Goal: Complete application form: Complete application form

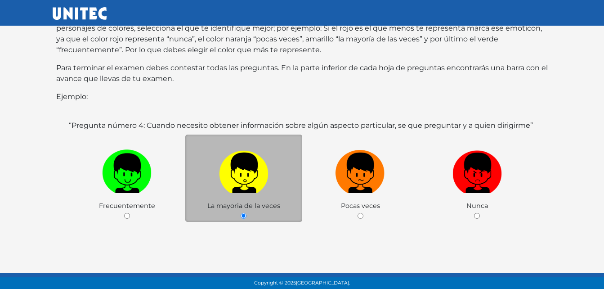
scroll to position [179, 0]
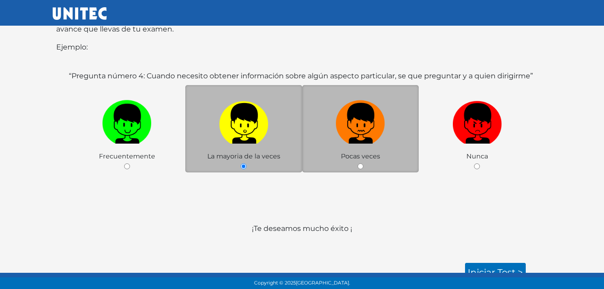
click at [345, 125] on img at bounding box center [360, 120] width 49 height 47
click at [358, 163] on input "radio" at bounding box center [361, 166] width 6 height 6
radio input "true"
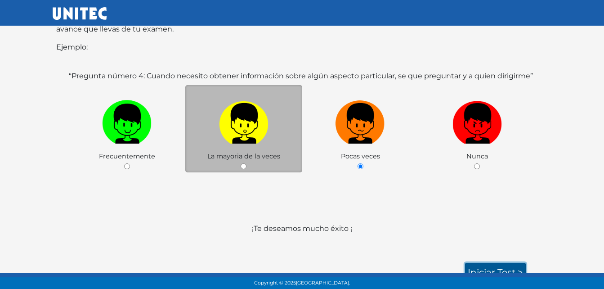
click at [475, 263] on link "Iniciar test >" at bounding box center [495, 272] width 61 height 19
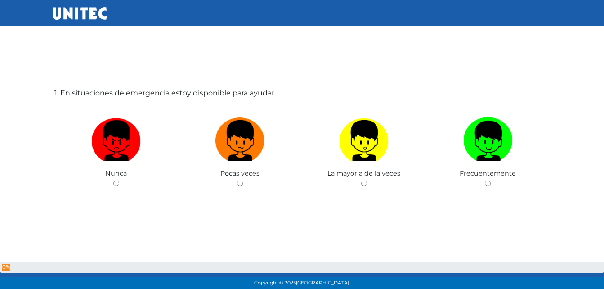
scroll to position [45, 0]
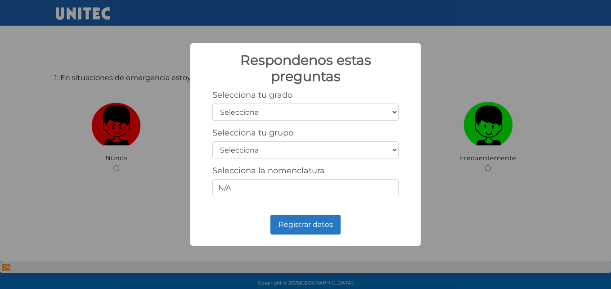
click at [487, 76] on div "Respondenos estas preguntas × Selecciona tu grado Selecciona 1er grado 2do grad…" at bounding box center [305, 144] width 611 height 289
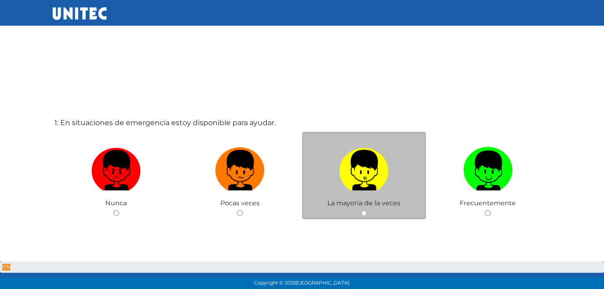
scroll to position [45, 0]
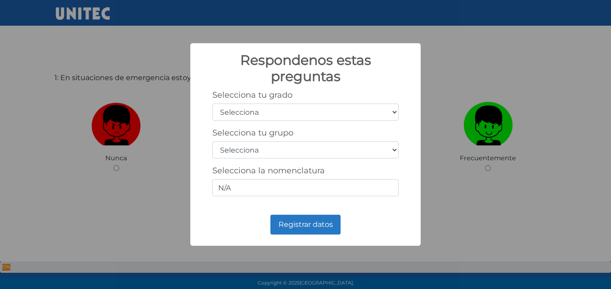
click at [461, 59] on div "Respondenos estas preguntas × Selecciona tu grado Selecciona 1er grado 2do grad…" at bounding box center [305, 144] width 611 height 289
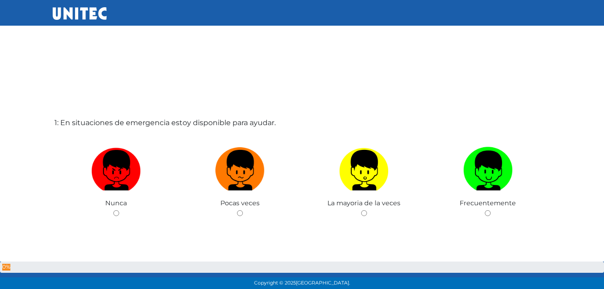
scroll to position [45, 0]
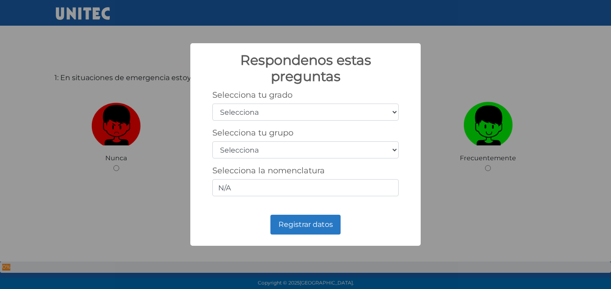
click at [454, 66] on div "Respondenos estas preguntas × Selecciona tu grado Selecciona 1er grado 2do grad…" at bounding box center [305, 144] width 611 height 289
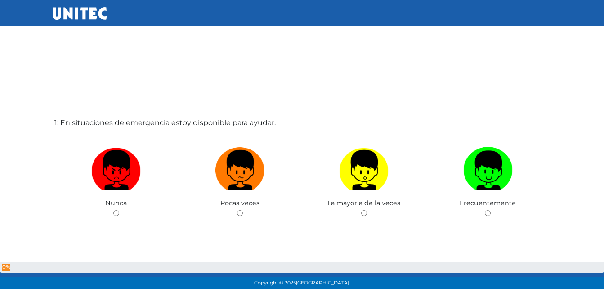
scroll to position [45, 0]
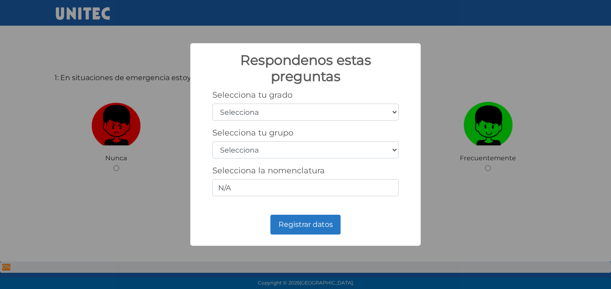
click at [438, 84] on div "Respondenos estas preguntas × Selecciona tu grado Selecciona 1er grado 2do grad…" at bounding box center [305, 144] width 611 height 289
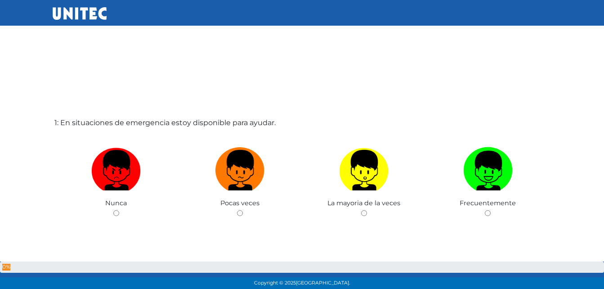
scroll to position [45, 0]
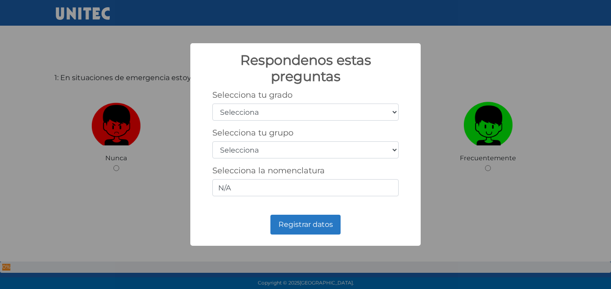
click at [454, 74] on div "Respondenos estas preguntas × Selecciona tu grado Selecciona 1er grado 2do grad…" at bounding box center [305, 144] width 611 height 289
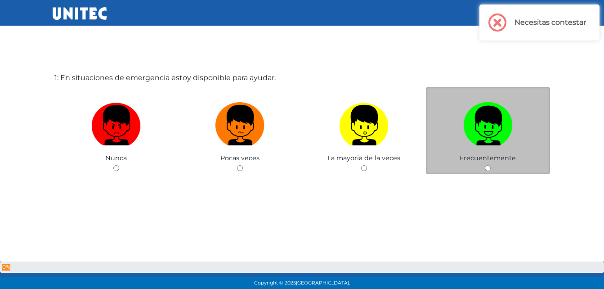
click at [504, 119] on img at bounding box center [487, 122] width 49 height 47
click at [491, 165] on input "radio" at bounding box center [488, 168] width 6 height 6
radio input "true"
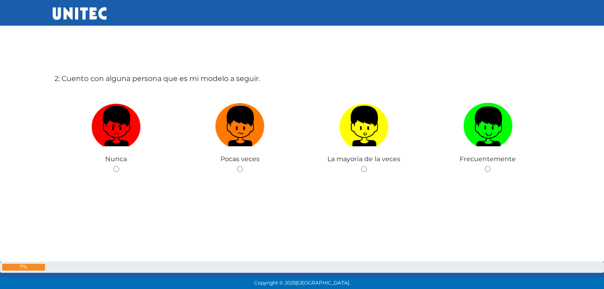
scroll to position [334, 0]
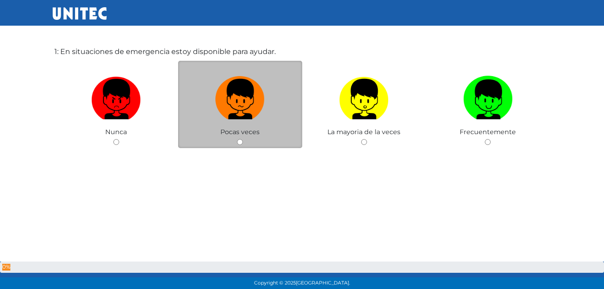
scroll to position [45, 0]
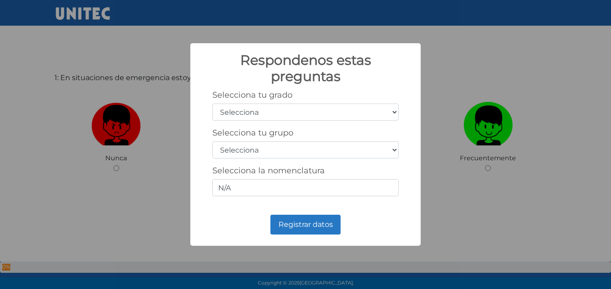
click at [338, 114] on select "Selecciona 1er grado 2do grado 3er grado 4to grado 5to grado 6to grado" at bounding box center [305, 111] width 186 height 17
select select "6"
click at [212, 103] on select "Selecciona 1er grado 2do grado 3er grado 4to grado 5to grado 6to grado" at bounding box center [305, 111] width 186 height 17
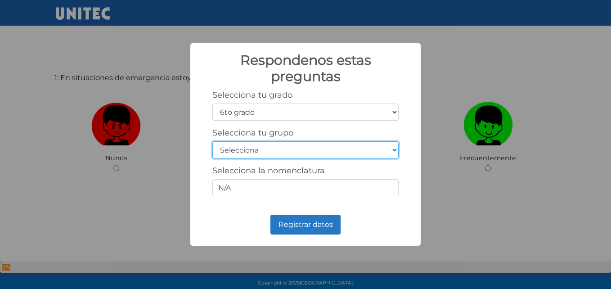
click at [300, 149] on select "Selecciona A B C D E F G H I J K L M N O P Q R S T U V W X Y Z" at bounding box center [305, 149] width 186 height 17
select select "c"
click at [212, 141] on select "Selecciona A B C D E F G H I J K L M N O P Q R S T U V W X Y Z" at bounding box center [305, 149] width 186 height 17
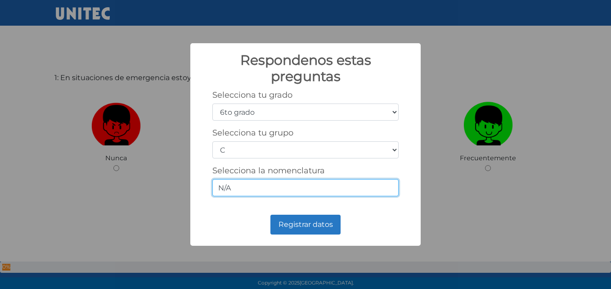
click at [255, 186] on input "N/A" at bounding box center [305, 187] width 186 height 17
click at [205, 167] on div "Selecciona tu grado Selecciona 1er grado 2do grado 3er grado 4to grado 5to grad…" at bounding box center [305, 146] width 212 height 113
click at [251, 191] on input "N/A" at bounding box center [305, 187] width 186 height 17
click at [221, 218] on div "Registrar datos No Cancel" at bounding box center [305, 224] width 212 height 24
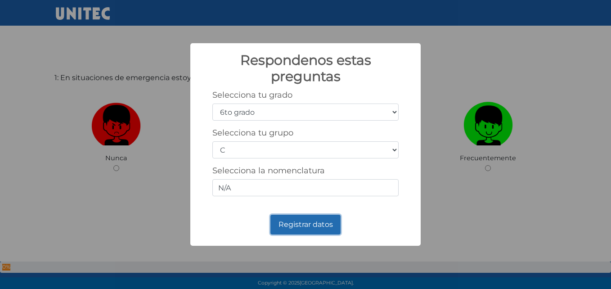
click at [291, 223] on button "Registrar datos" at bounding box center [305, 225] width 70 height 20
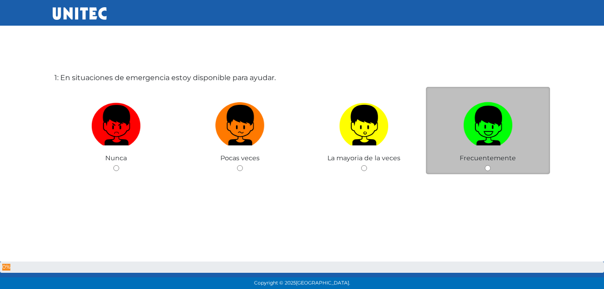
click at [466, 141] on img at bounding box center [487, 122] width 49 height 47
click at [485, 165] on input "radio" at bounding box center [488, 168] width 6 height 6
radio input "true"
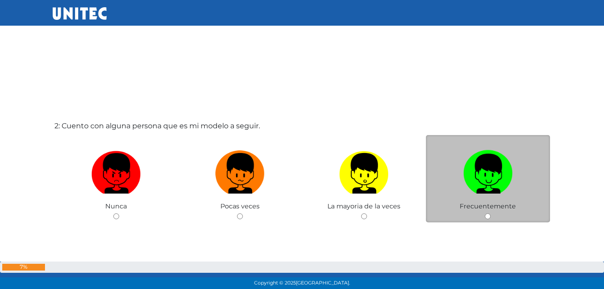
scroll to position [301, 0]
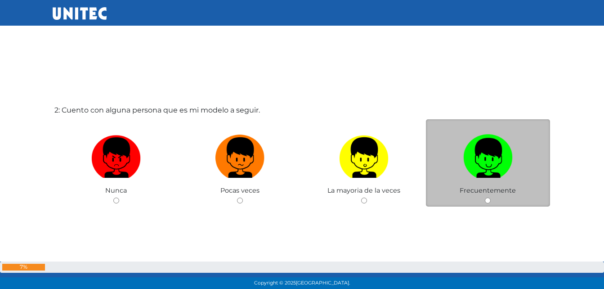
click at [462, 170] on label at bounding box center [488, 157] width 124 height 55
click at [485, 197] on input "radio" at bounding box center [488, 200] width 6 height 6
radio input "true"
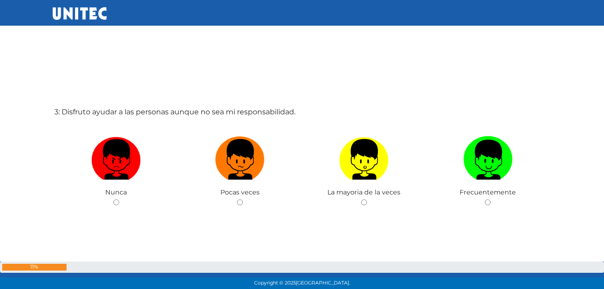
scroll to position [603, 0]
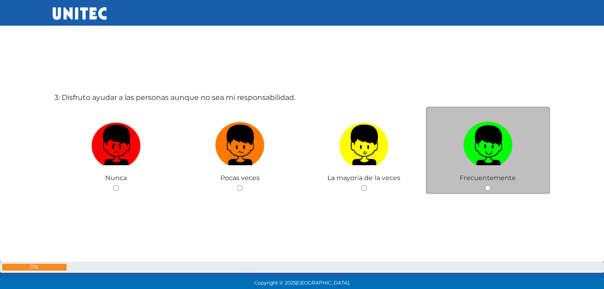
click at [449, 173] on div "Frecuentemente" at bounding box center [488, 151] width 124 height 88
click at [477, 188] on div "Frecuentemente" at bounding box center [488, 151] width 124 height 88
click at [491, 186] on div "Frecuentemente" at bounding box center [488, 151] width 124 height 88
click at [478, 151] on img at bounding box center [487, 141] width 49 height 47
click at [485, 185] on input "radio" at bounding box center [488, 188] width 6 height 6
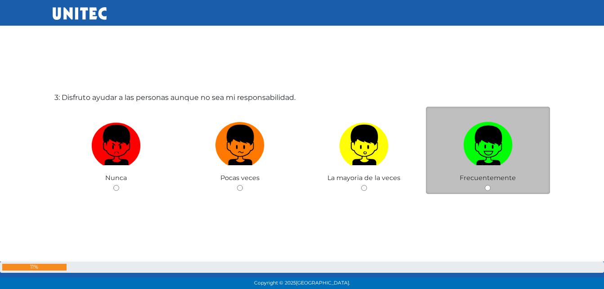
radio input "true"
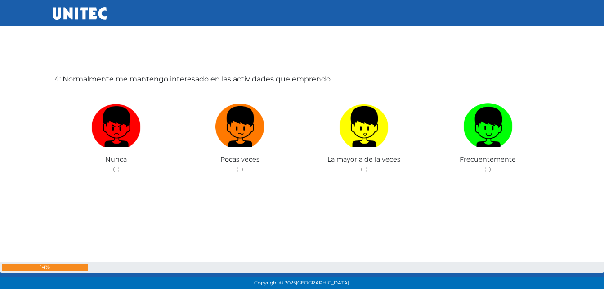
scroll to position [911, 0]
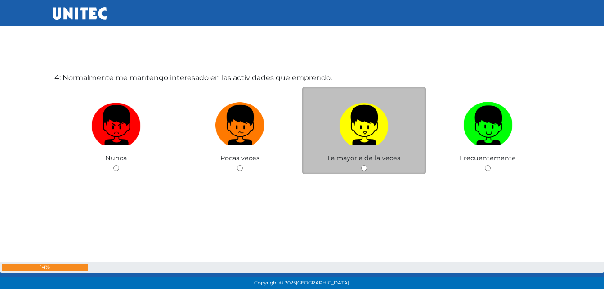
click at [354, 135] on img at bounding box center [363, 122] width 49 height 47
click at [361, 165] on input "radio" at bounding box center [364, 168] width 6 height 6
radio input "true"
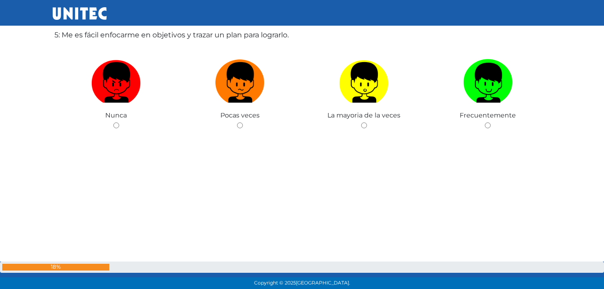
scroll to position [1257, 0]
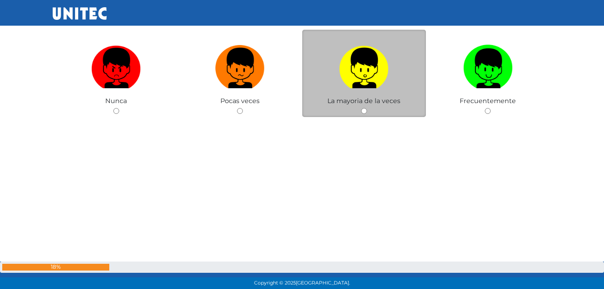
click at [340, 88] on img at bounding box center [363, 64] width 49 height 47
click at [361, 108] on input "radio" at bounding box center [364, 111] width 6 height 6
radio input "true"
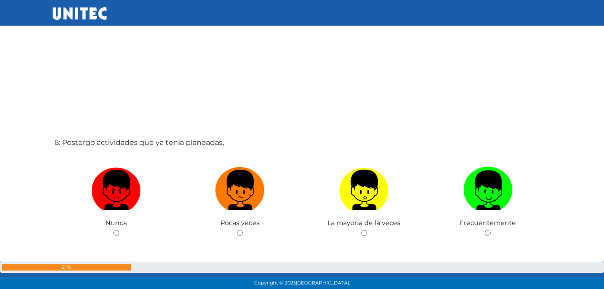
scroll to position [1469, 0]
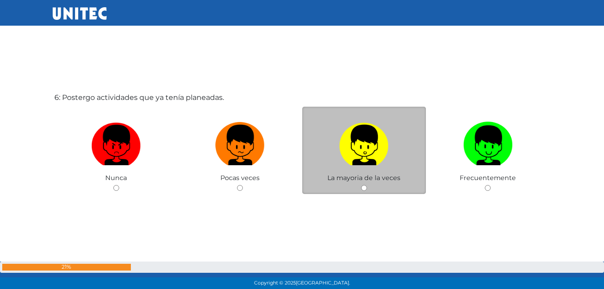
click at [322, 158] on label at bounding box center [364, 145] width 124 height 55
click at [361, 185] on input "radio" at bounding box center [364, 188] width 6 height 6
radio input "true"
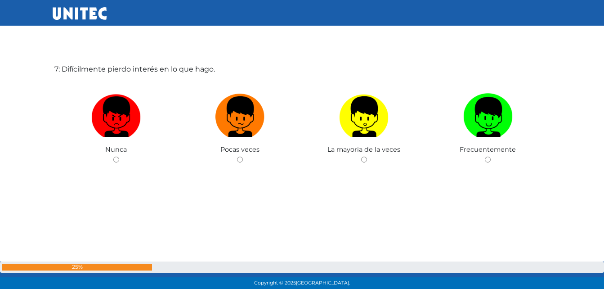
scroll to position [1771, 0]
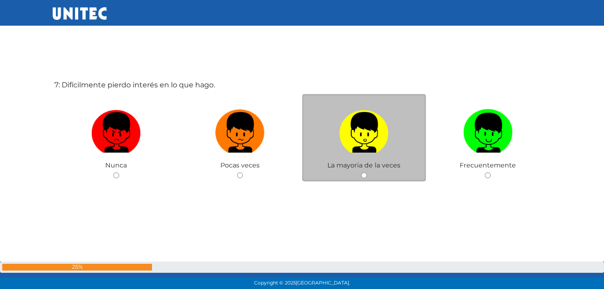
click at [399, 133] on label at bounding box center [364, 132] width 124 height 55
click at [367, 172] on input "radio" at bounding box center [364, 175] width 6 height 6
radio input "true"
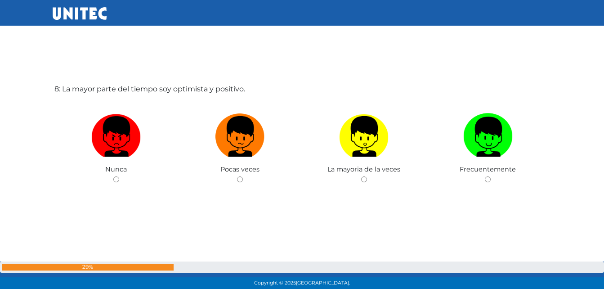
scroll to position [2071, 0]
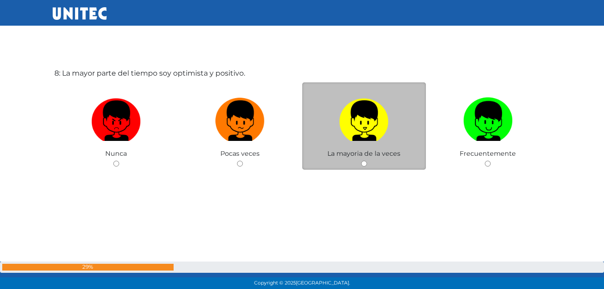
click at [376, 114] on img at bounding box center [363, 117] width 49 height 47
click at [367, 161] on input "radio" at bounding box center [364, 164] width 6 height 6
radio input "true"
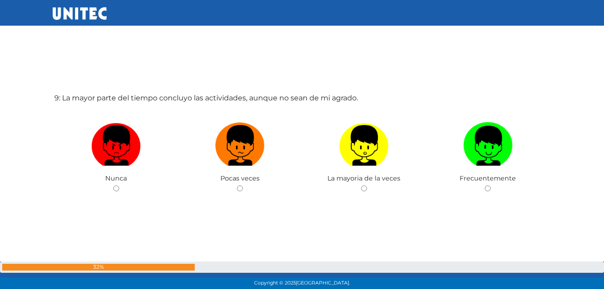
scroll to position [2283, 0]
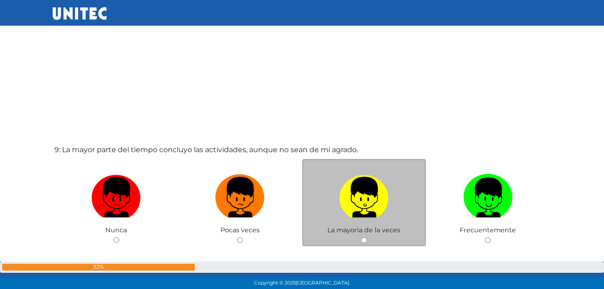
click at [413, 183] on label at bounding box center [364, 197] width 124 height 55
click at [367, 237] on input "radio" at bounding box center [364, 240] width 6 height 6
radio input "true"
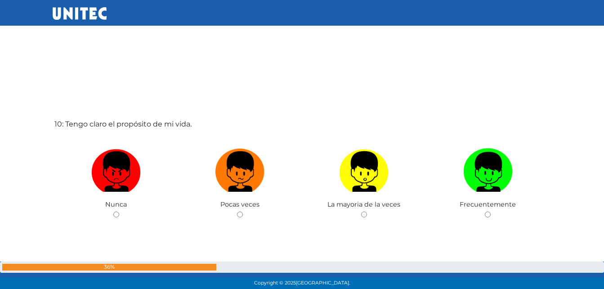
scroll to position [2630, 0]
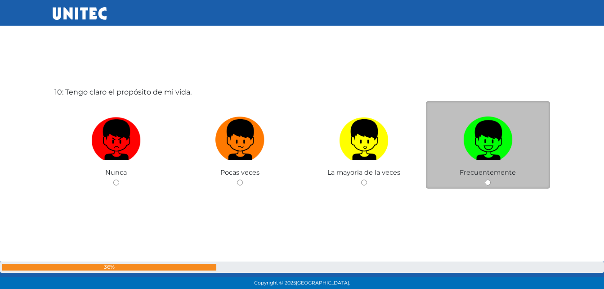
click at [508, 116] on img at bounding box center [487, 136] width 49 height 47
click at [491, 179] on input "radio" at bounding box center [488, 182] width 6 height 6
radio input "true"
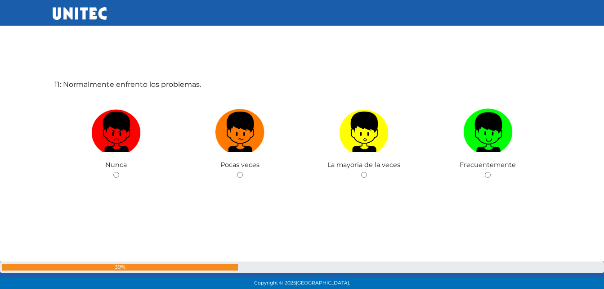
scroll to position [2927, 0]
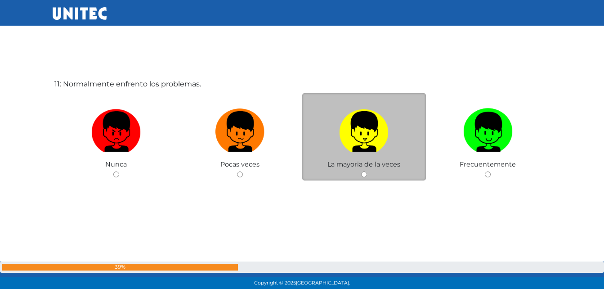
click at [377, 132] on img at bounding box center [363, 128] width 49 height 47
click at [367, 171] on input "radio" at bounding box center [364, 174] width 6 height 6
radio input "true"
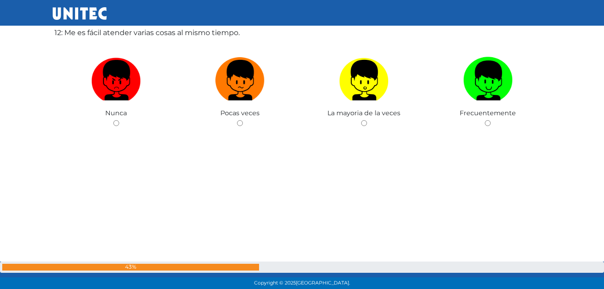
scroll to position [3222, 0]
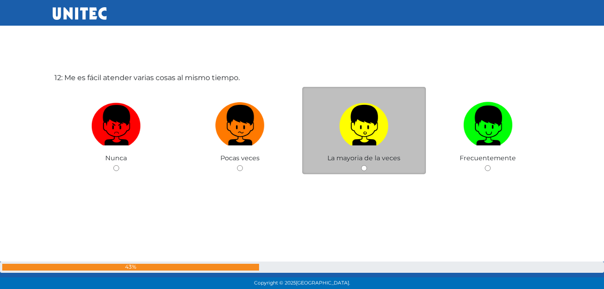
click at [318, 142] on label at bounding box center [364, 125] width 124 height 55
click at [361, 165] on input "radio" at bounding box center [364, 168] width 6 height 6
radio input "true"
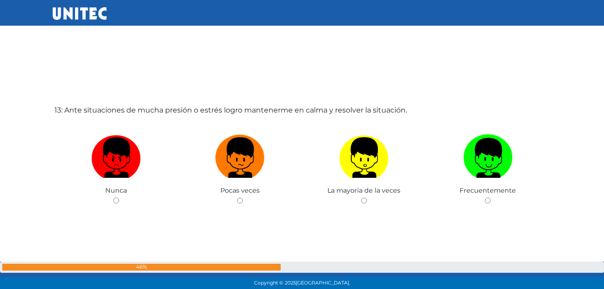
scroll to position [3523, 0]
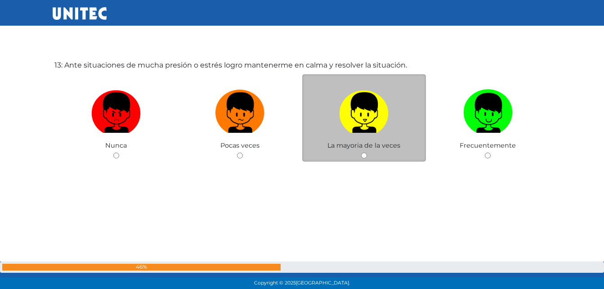
click at [342, 112] on img at bounding box center [363, 109] width 49 height 47
click at [361, 152] on input "radio" at bounding box center [364, 155] width 6 height 6
radio input "true"
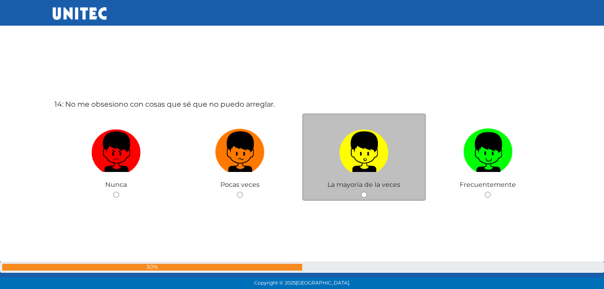
scroll to position [3799, 0]
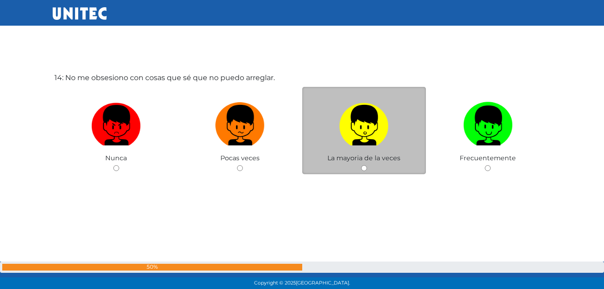
click at [329, 147] on label at bounding box center [364, 125] width 124 height 55
click at [361, 165] on input "radio" at bounding box center [364, 168] width 6 height 6
radio input "true"
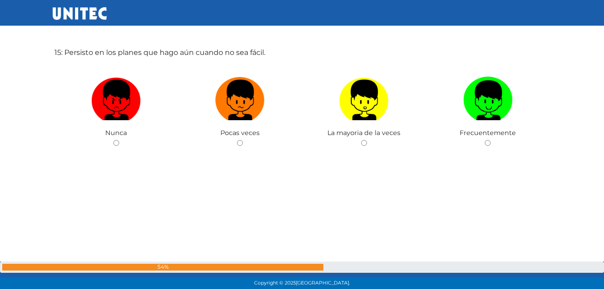
scroll to position [4114, 0]
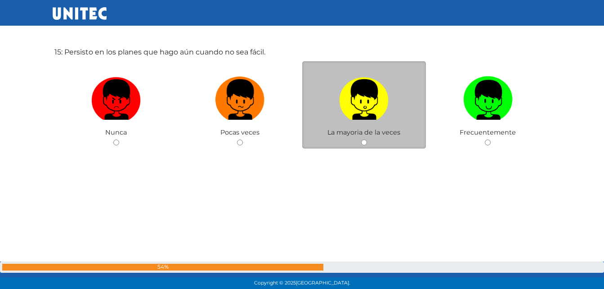
click at [332, 94] on label at bounding box center [364, 99] width 124 height 55
click at [361, 139] on input "radio" at bounding box center [364, 142] width 6 height 6
radio input "true"
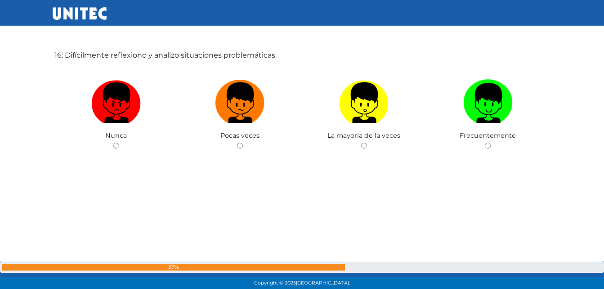
scroll to position [4412, 0]
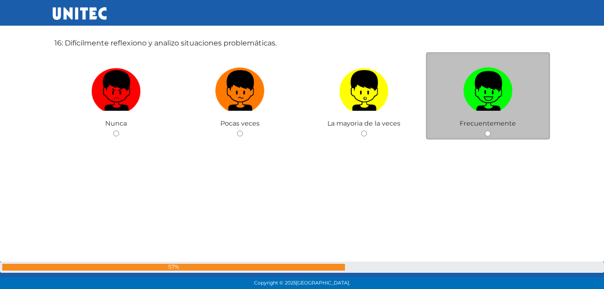
click at [478, 90] on img at bounding box center [487, 87] width 49 height 47
click at [485, 130] on input "radio" at bounding box center [488, 133] width 6 height 6
radio input "true"
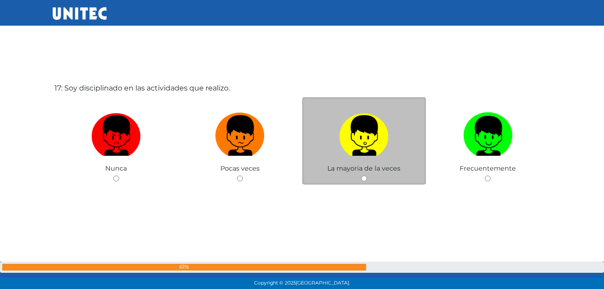
scroll to position [4666, 0]
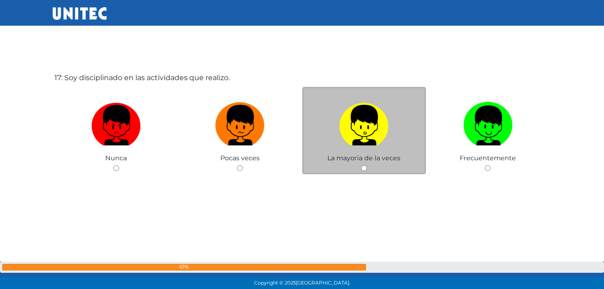
click at [328, 143] on label at bounding box center [364, 125] width 124 height 55
click at [361, 165] on input "radio" at bounding box center [364, 168] width 6 height 6
radio input "true"
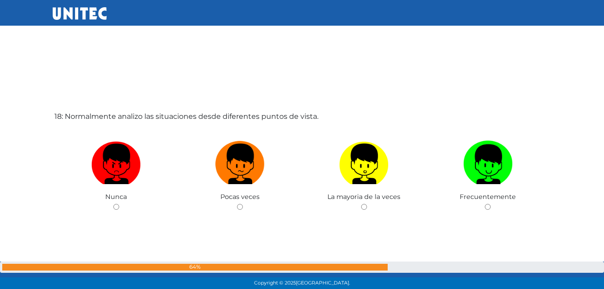
scroll to position [4917, 0]
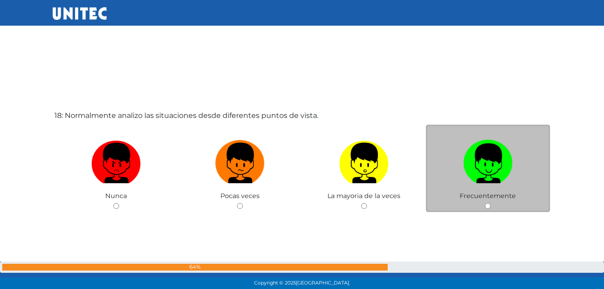
click at [519, 146] on label at bounding box center [488, 163] width 124 height 55
click at [491, 203] on input "radio" at bounding box center [488, 206] width 6 height 6
radio input "true"
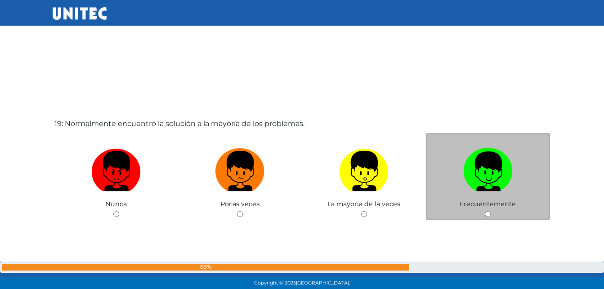
scroll to position [5242, 0]
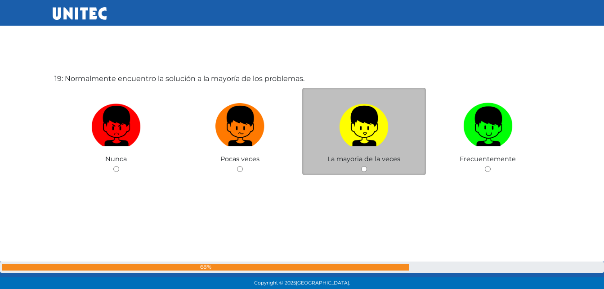
click at [360, 135] on img at bounding box center [363, 122] width 49 height 47
click at [361, 166] on input "radio" at bounding box center [364, 169] width 6 height 6
radio input "true"
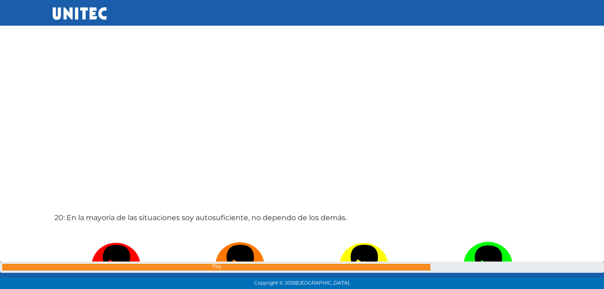
scroll to position [5532, 0]
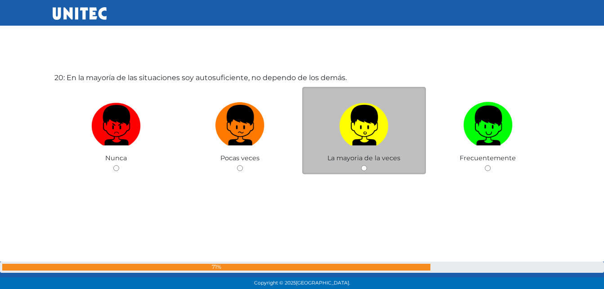
click at [324, 130] on label at bounding box center [364, 125] width 124 height 55
click at [361, 165] on input "radio" at bounding box center [364, 168] width 6 height 6
radio input "true"
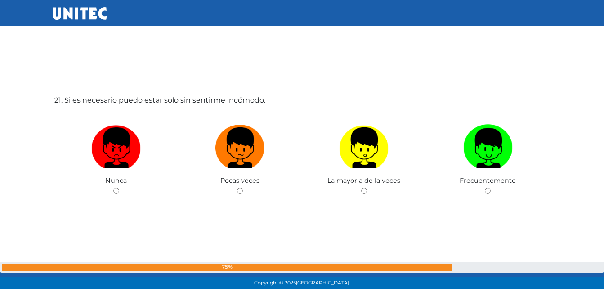
scroll to position [5821, 0]
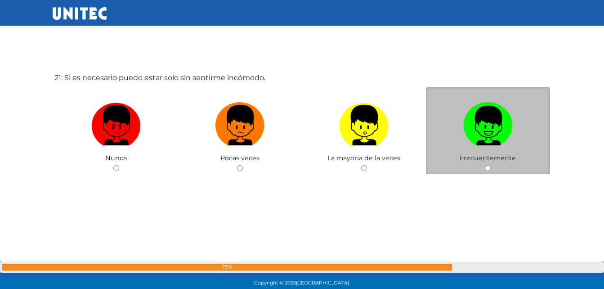
click at [464, 117] on img at bounding box center [487, 122] width 49 height 47
click at [485, 165] on input "radio" at bounding box center [488, 168] width 6 height 6
radio input "true"
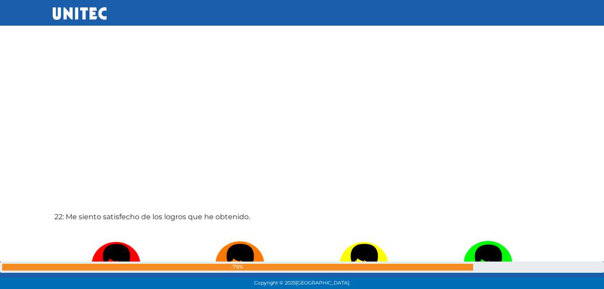
scroll to position [6110, 0]
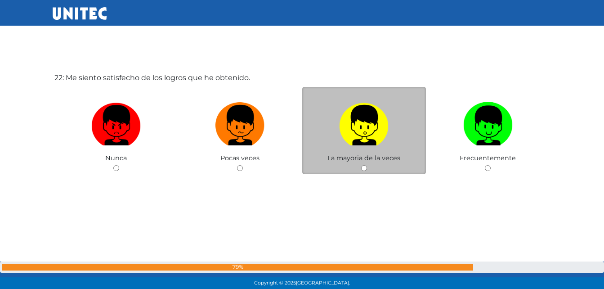
click at [317, 146] on label at bounding box center [364, 125] width 124 height 55
click at [361, 165] on input "radio" at bounding box center [364, 168] width 6 height 6
radio input "true"
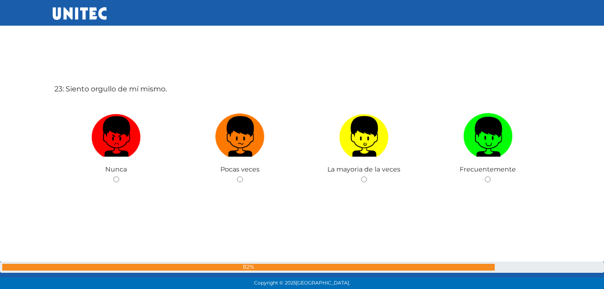
scroll to position [6399, 0]
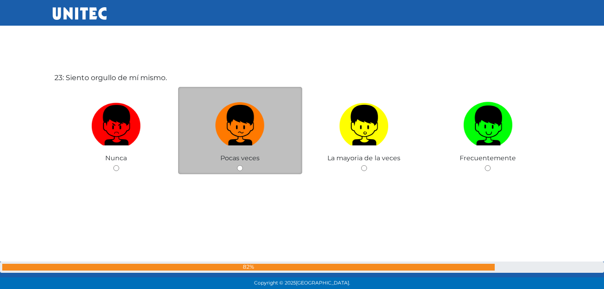
click at [271, 133] on label at bounding box center [240, 125] width 124 height 55
click at [243, 165] on input "radio" at bounding box center [240, 168] width 6 height 6
radio input "true"
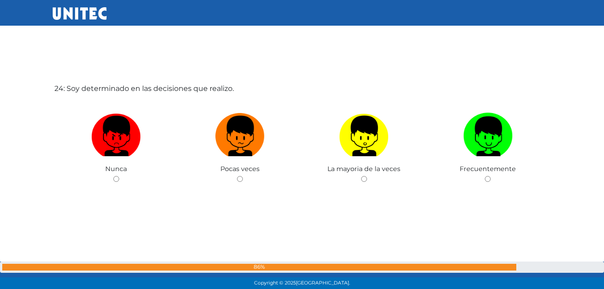
scroll to position [6713, 0]
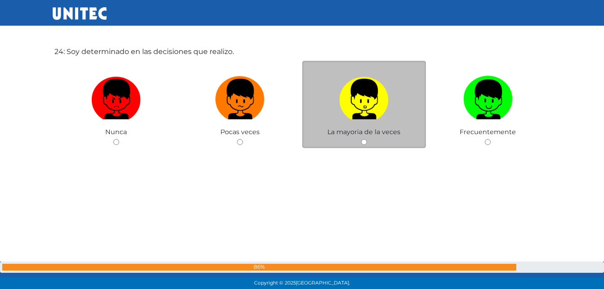
click at [314, 112] on label at bounding box center [364, 99] width 124 height 55
click at [361, 139] on input "radio" at bounding box center [364, 142] width 6 height 6
radio input "true"
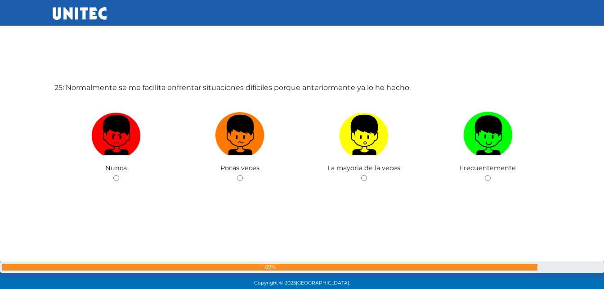
scroll to position [6976, 0]
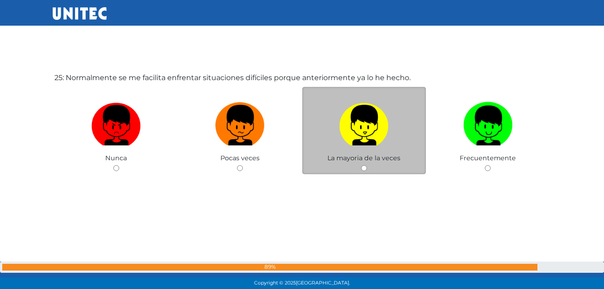
click at [354, 122] on img at bounding box center [363, 122] width 49 height 47
click at [361, 165] on input "radio" at bounding box center [364, 168] width 6 height 6
radio input "true"
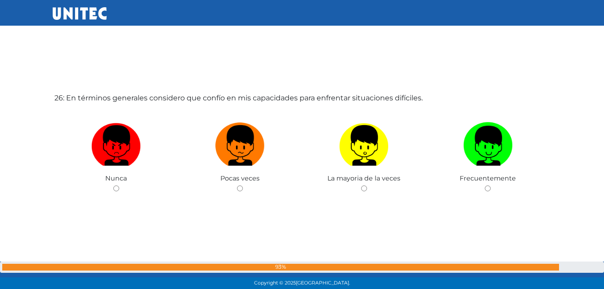
scroll to position [7277, 0]
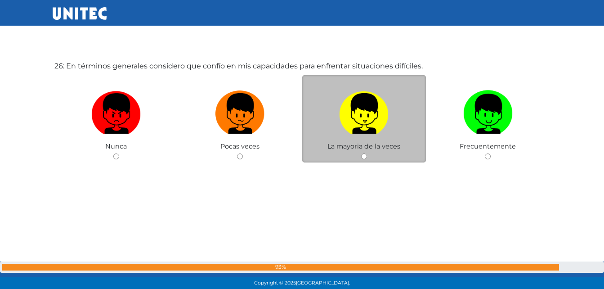
click at [381, 115] on img at bounding box center [363, 110] width 49 height 47
click at [367, 153] on input "radio" at bounding box center [364, 156] width 6 height 6
radio input "true"
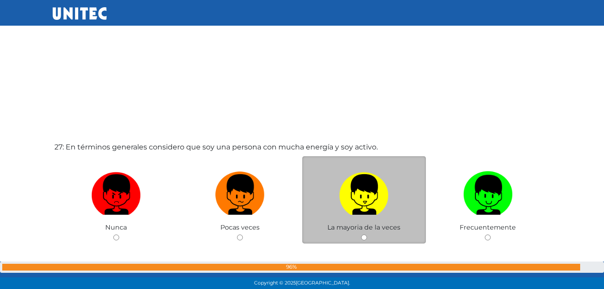
scroll to position [7533, 0]
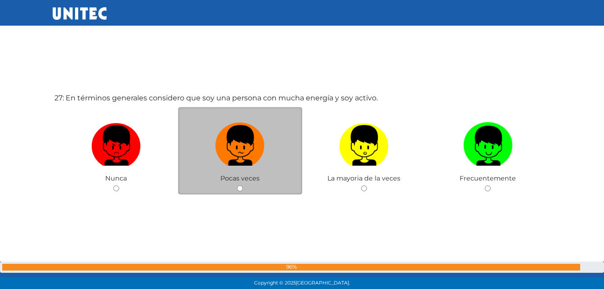
click at [293, 142] on label at bounding box center [240, 145] width 124 height 55
click at [243, 185] on input "radio" at bounding box center [240, 188] width 6 height 6
radio input "true"
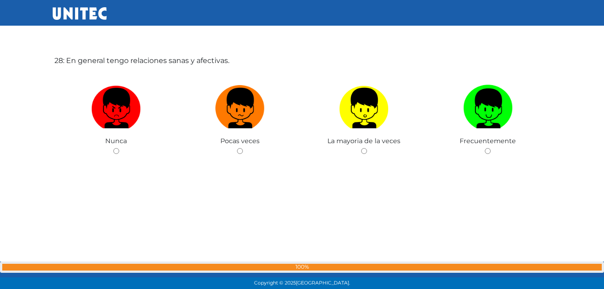
scroll to position [7860, 0]
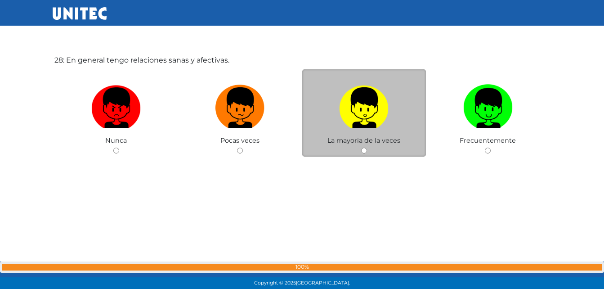
click at [406, 102] on label at bounding box center [364, 108] width 124 height 55
click at [367, 148] on input "radio" at bounding box center [364, 151] width 6 height 6
radio input "true"
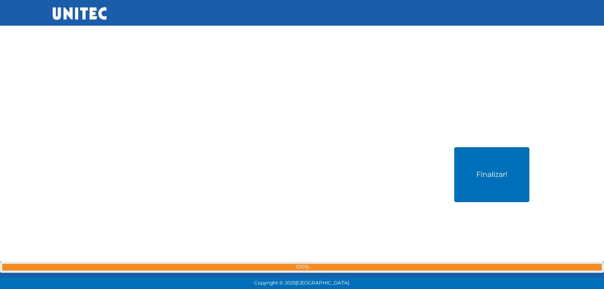
scroll to position [8116, 0]
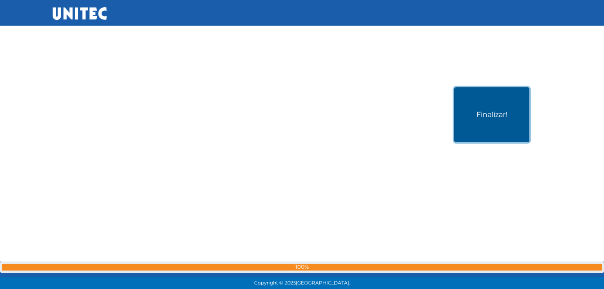
click at [493, 100] on button "Finalizar!" at bounding box center [491, 114] width 75 height 55
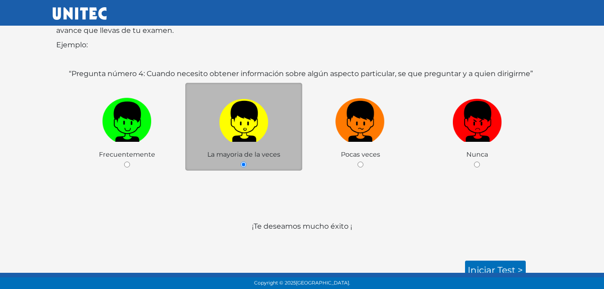
scroll to position [138, 0]
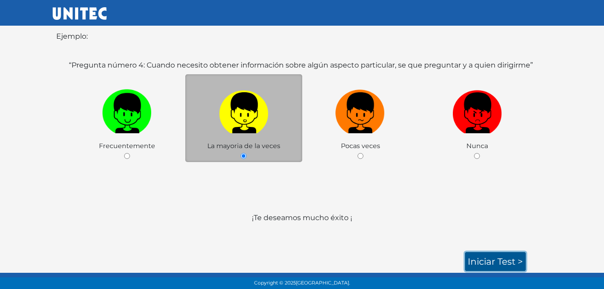
click at [502, 264] on link "Iniciar test >" at bounding box center [495, 261] width 61 height 19
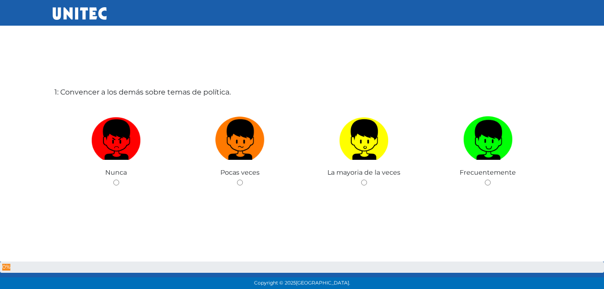
scroll to position [45, 0]
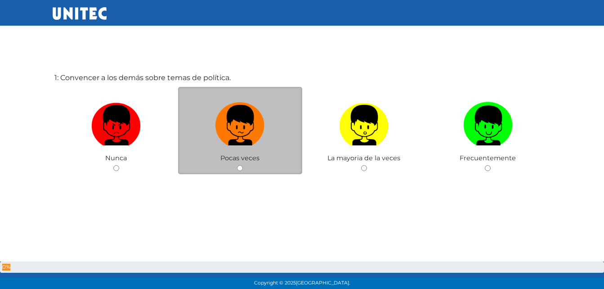
click at [227, 152] on label at bounding box center [240, 125] width 124 height 55
click at [237, 165] on input "radio" at bounding box center [240, 168] width 6 height 6
radio input "true"
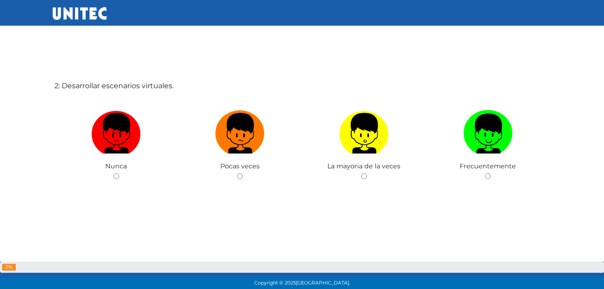
scroll to position [345, 0]
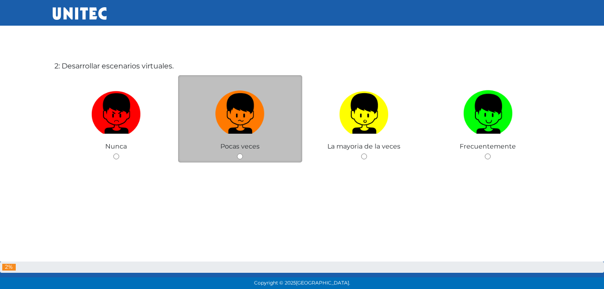
click at [260, 153] on div "Pocas veces" at bounding box center [240, 119] width 124 height 88
click at [256, 103] on img at bounding box center [239, 110] width 49 height 47
click at [243, 153] on input "radio" at bounding box center [240, 156] width 6 height 6
radio input "true"
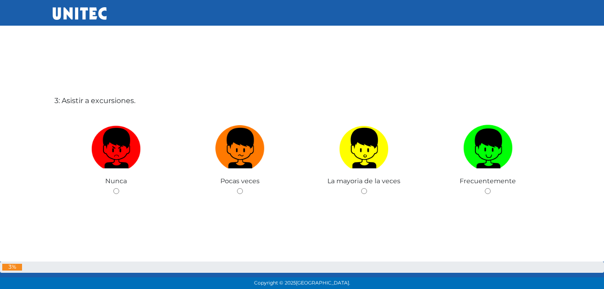
scroll to position [602, 0]
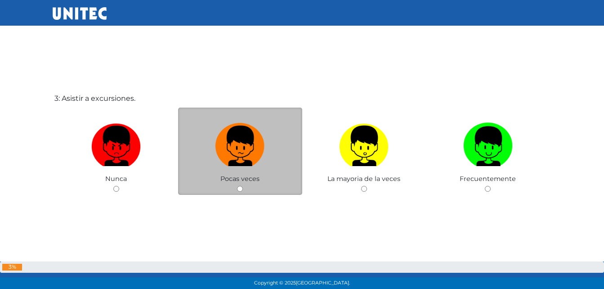
click at [291, 153] on label at bounding box center [240, 146] width 124 height 55
click at [243, 186] on input "radio" at bounding box center [240, 189] width 6 height 6
radio input "true"
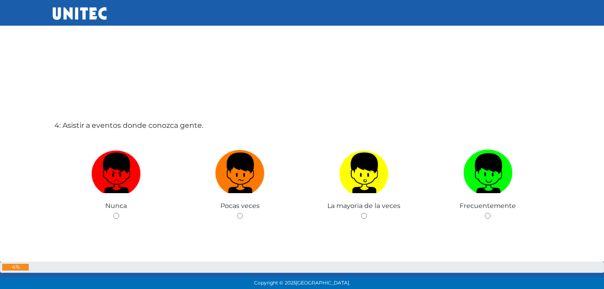
scroll to position [886, 0]
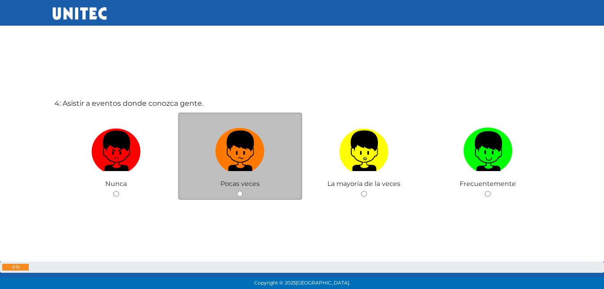
click at [280, 182] on div "Pocas veces" at bounding box center [240, 156] width 124 height 88
click at [242, 193] on input "radio" at bounding box center [240, 194] width 6 height 6
radio input "true"
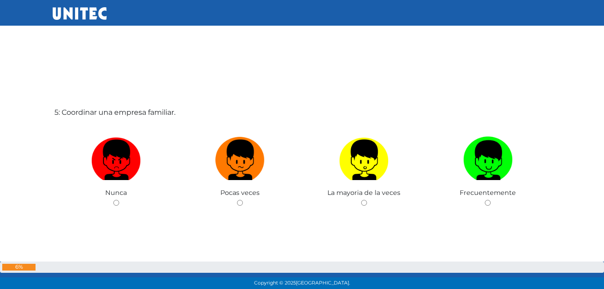
scroll to position [1200, 0]
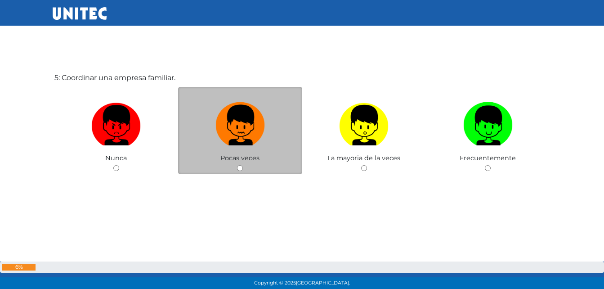
click at [257, 127] on img at bounding box center [239, 122] width 49 height 47
click at [243, 165] on input "radio" at bounding box center [240, 168] width 6 height 6
radio input "true"
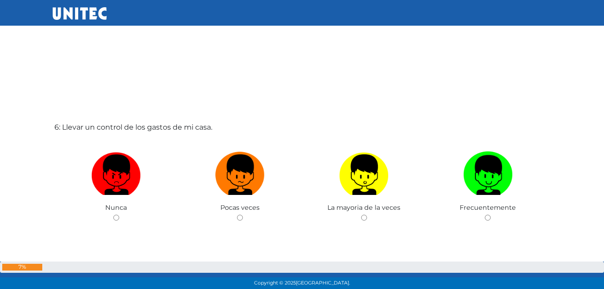
scroll to position [1456, 0]
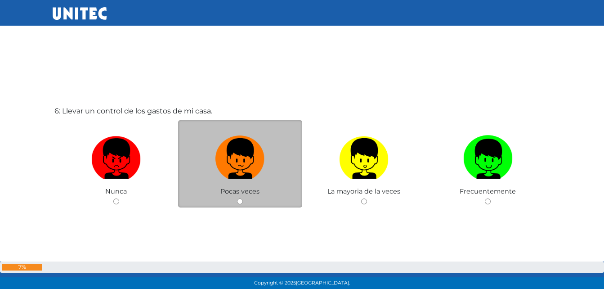
click at [292, 157] on label at bounding box center [240, 158] width 124 height 55
click at [243, 198] on input "radio" at bounding box center [240, 201] width 6 height 6
radio input "true"
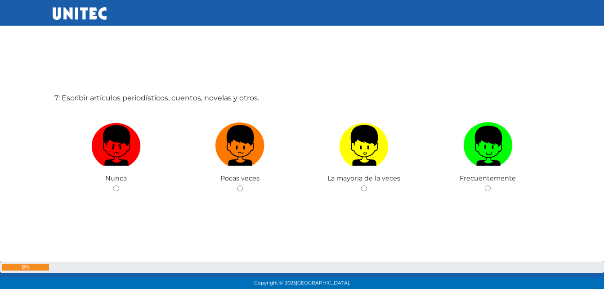
scroll to position [1778, 0]
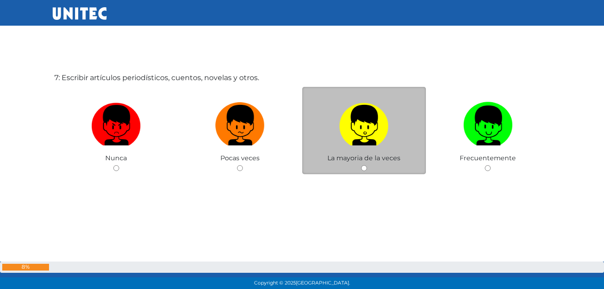
click at [324, 121] on label at bounding box center [364, 125] width 124 height 55
click at [361, 165] on input "radio" at bounding box center [364, 168] width 6 height 6
radio input "true"
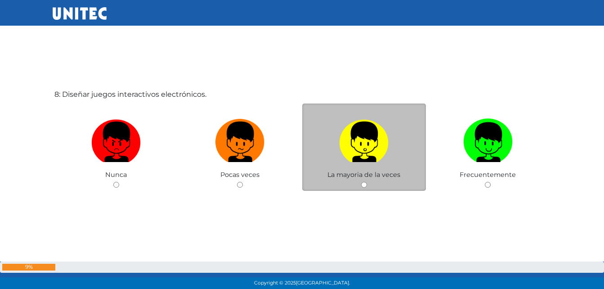
scroll to position [2072, 0]
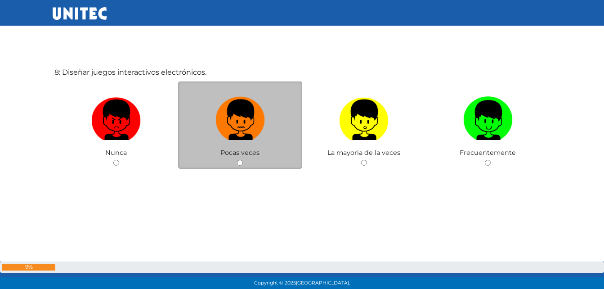
click at [242, 132] on img at bounding box center [239, 116] width 49 height 47
click at [242, 160] on input "radio" at bounding box center [240, 163] width 6 height 6
radio input "true"
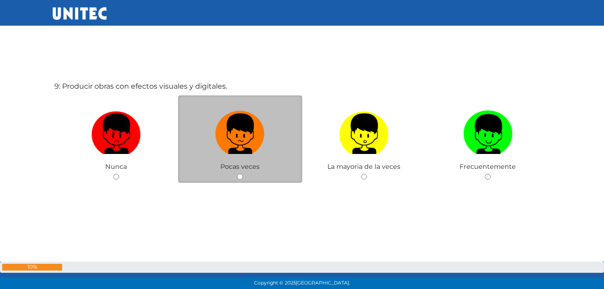
scroll to position [2355, 0]
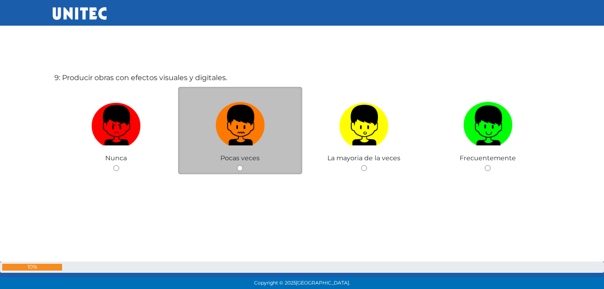
click at [232, 137] on img at bounding box center [239, 122] width 49 height 47
click at [237, 165] on input "radio" at bounding box center [240, 168] width 6 height 6
radio input "true"
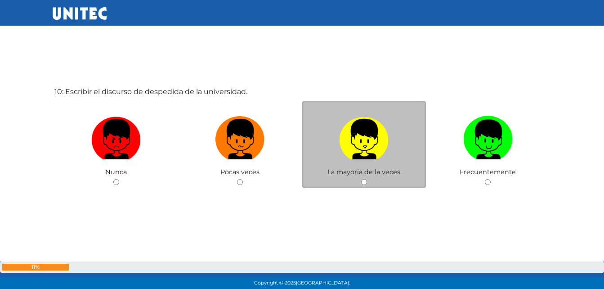
scroll to position [2649, 0]
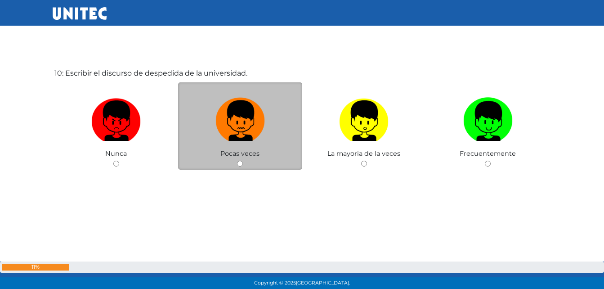
click at [260, 129] on img at bounding box center [239, 117] width 49 height 47
click at [243, 161] on input "radio" at bounding box center [240, 164] width 6 height 6
radio input "true"
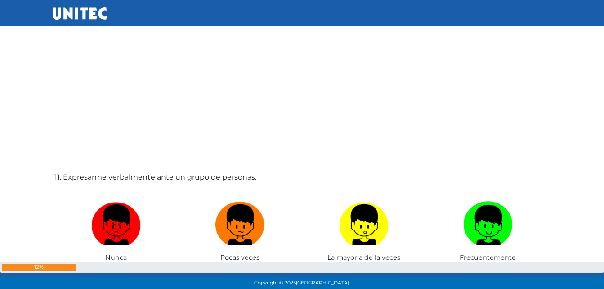
scroll to position [2886, 0]
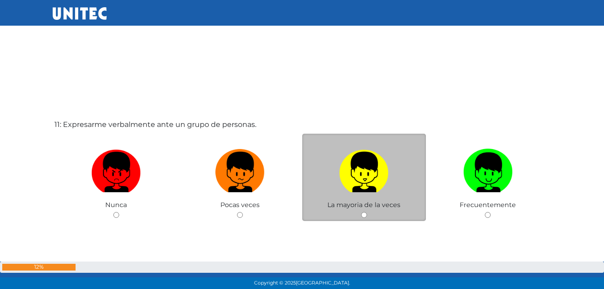
click at [355, 149] on img at bounding box center [363, 168] width 49 height 47
click at [361, 212] on input "radio" at bounding box center [364, 215] width 6 height 6
radio input "true"
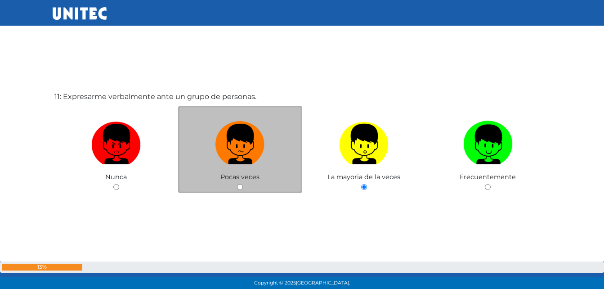
scroll to position [2918, 0]
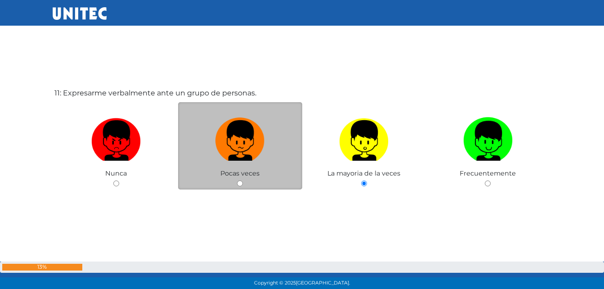
click at [288, 150] on label at bounding box center [240, 140] width 124 height 55
click at [243, 180] on input "radio" at bounding box center [240, 183] width 6 height 6
radio input "true"
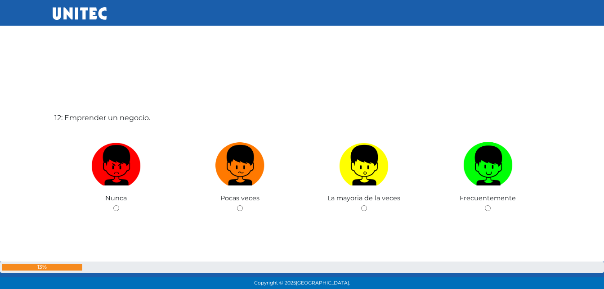
scroll to position [3198, 0]
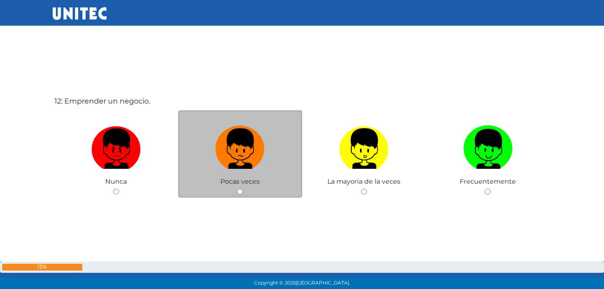
click at [265, 190] on div "Pocas veces" at bounding box center [240, 154] width 124 height 88
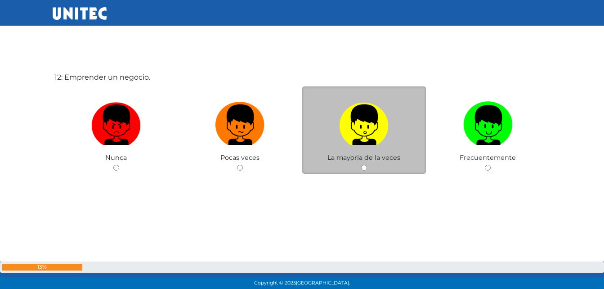
scroll to position [3243, 0]
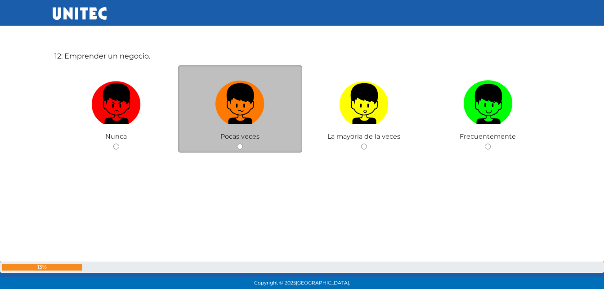
click at [240, 143] on input "radio" at bounding box center [240, 146] width 6 height 6
radio input "true"
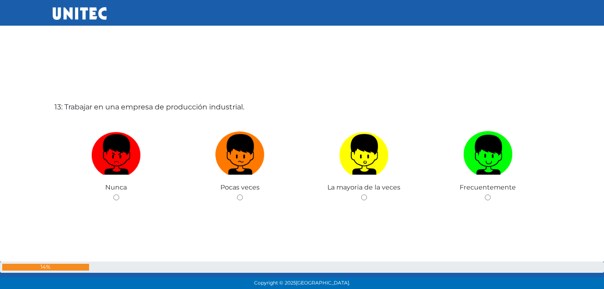
scroll to position [3498, 0]
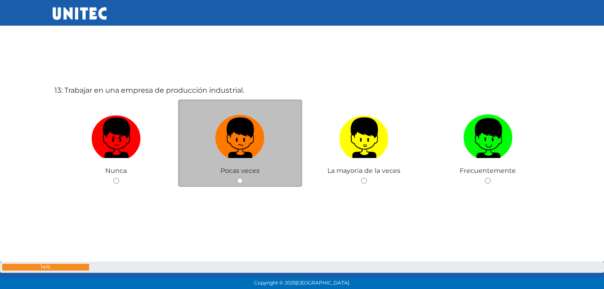
click at [268, 135] on label at bounding box center [240, 138] width 124 height 55
click at [243, 178] on input "radio" at bounding box center [240, 181] width 6 height 6
radio input "true"
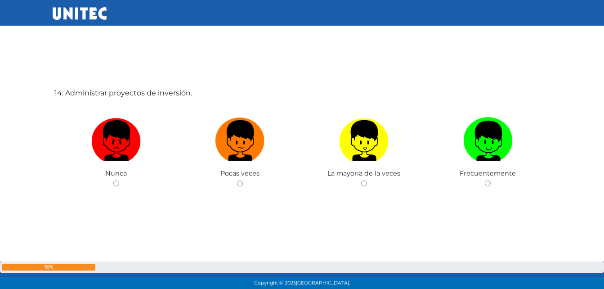
scroll to position [3799, 0]
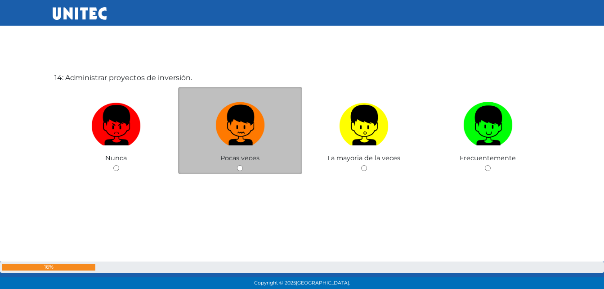
click at [255, 140] on img at bounding box center [239, 122] width 49 height 47
click at [243, 165] on input "radio" at bounding box center [240, 168] width 6 height 6
radio input "true"
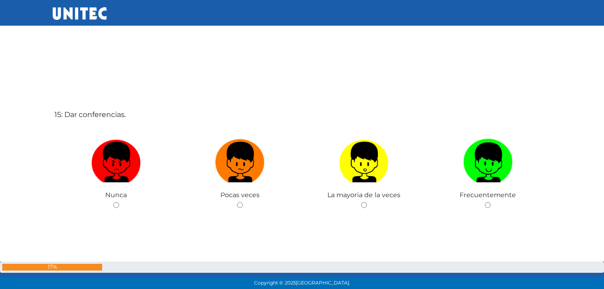
scroll to position [4088, 0]
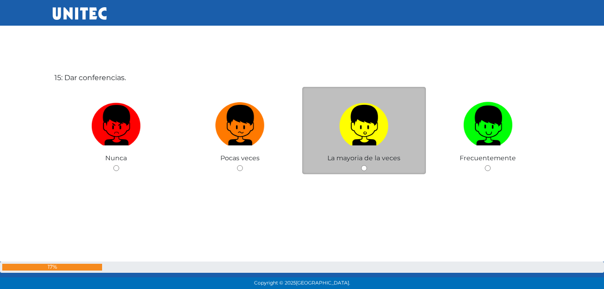
click at [310, 129] on label at bounding box center [364, 125] width 124 height 55
click at [361, 165] on input "radio" at bounding box center [364, 168] width 6 height 6
radio input "true"
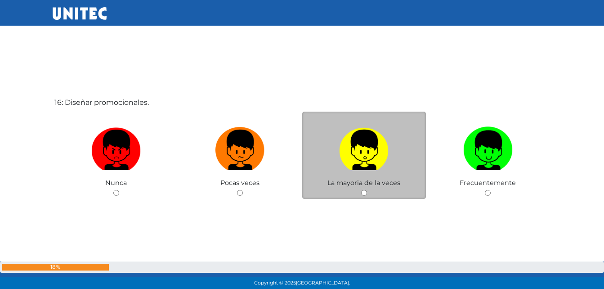
scroll to position [4371, 0]
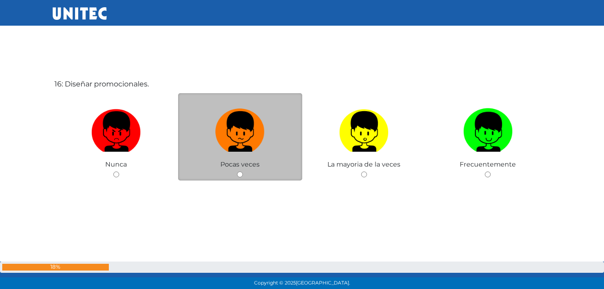
click at [290, 139] on label at bounding box center [240, 131] width 124 height 55
click at [243, 171] on input "radio" at bounding box center [240, 174] width 6 height 6
radio input "true"
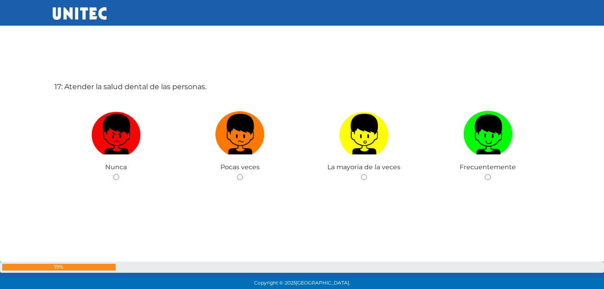
scroll to position [4702, 0]
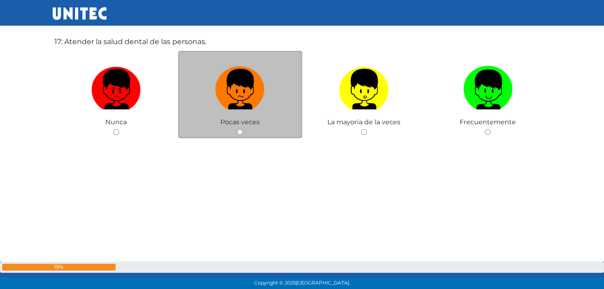
click at [237, 125] on span "Pocas veces" at bounding box center [239, 122] width 39 height 8
click at [282, 136] on div "Pocas veces" at bounding box center [240, 95] width 124 height 88
click at [245, 91] on img at bounding box center [239, 86] width 49 height 47
click at [243, 129] on input "radio" at bounding box center [240, 132] width 6 height 6
radio input "true"
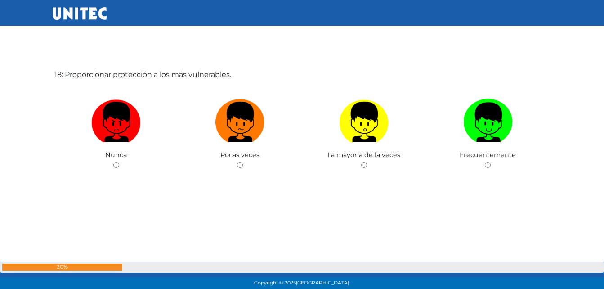
scroll to position [4958, 0]
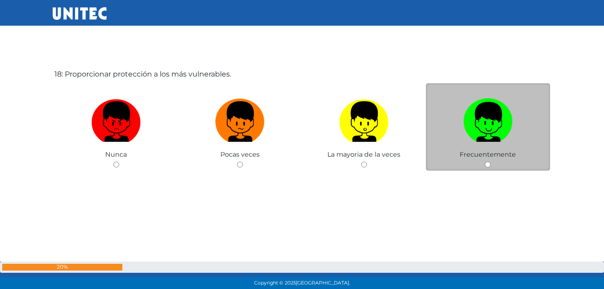
click at [462, 142] on label at bounding box center [488, 121] width 124 height 55
click at [485, 161] on input "radio" at bounding box center [488, 164] width 6 height 6
radio input "true"
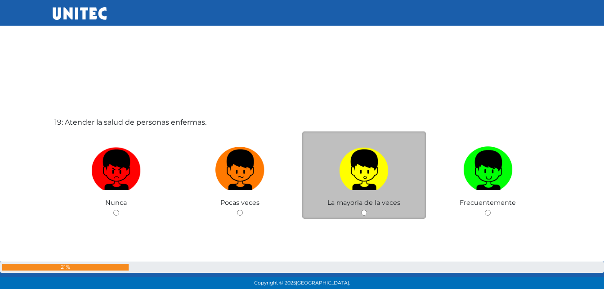
scroll to position [5214, 0]
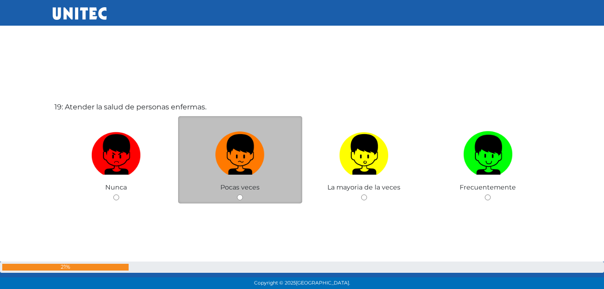
click at [294, 157] on label at bounding box center [240, 154] width 124 height 55
click at [243, 194] on input "radio" at bounding box center [240, 197] width 6 height 6
radio input "true"
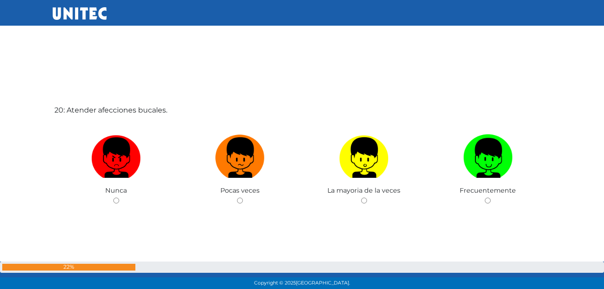
scroll to position [5453, 0]
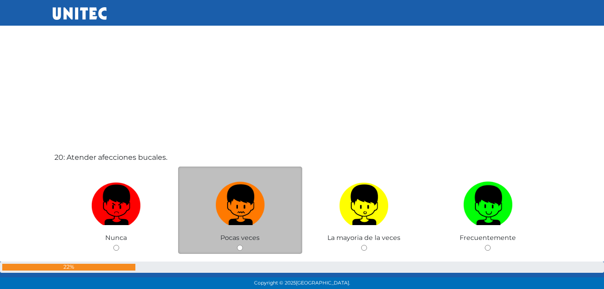
click at [236, 197] on img at bounding box center [239, 201] width 49 height 47
click at [237, 245] on input "radio" at bounding box center [240, 248] width 6 height 6
radio input "true"
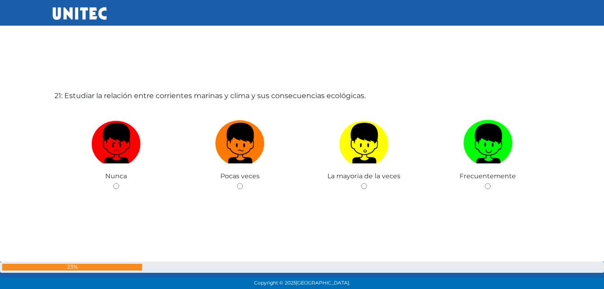
scroll to position [5821, 0]
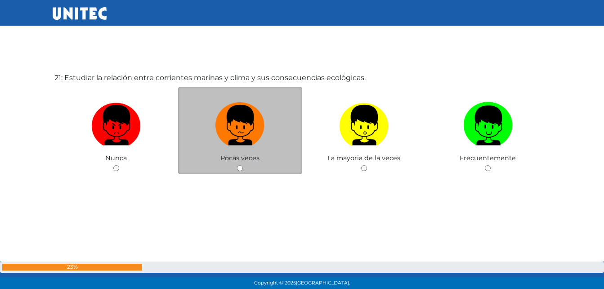
click at [229, 149] on label at bounding box center [240, 125] width 124 height 55
click at [237, 165] on input "radio" at bounding box center [240, 168] width 6 height 6
radio input "true"
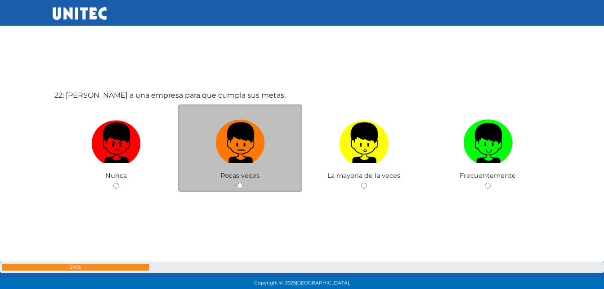
scroll to position [6110, 0]
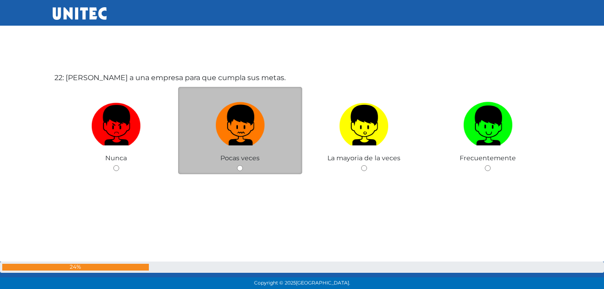
click at [234, 140] on img at bounding box center [239, 122] width 49 height 47
click at [237, 165] on input "radio" at bounding box center [240, 168] width 6 height 6
radio input "true"
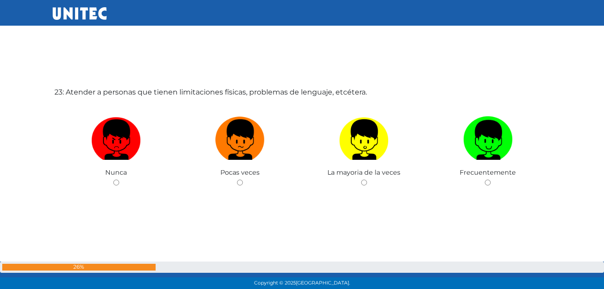
scroll to position [6399, 0]
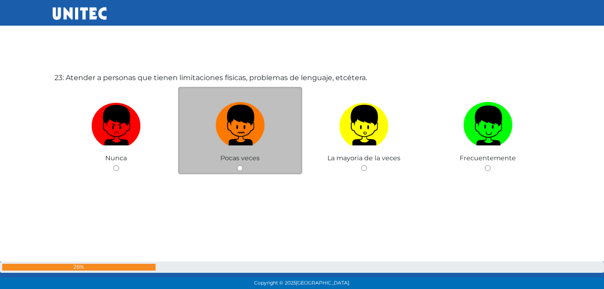
click at [249, 121] on img at bounding box center [239, 122] width 49 height 47
click at [243, 165] on input "radio" at bounding box center [240, 168] width 6 height 6
radio input "true"
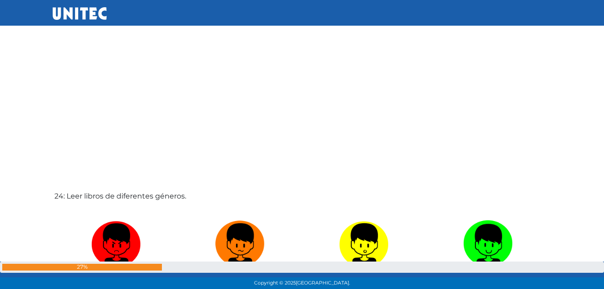
scroll to position [6687, 0]
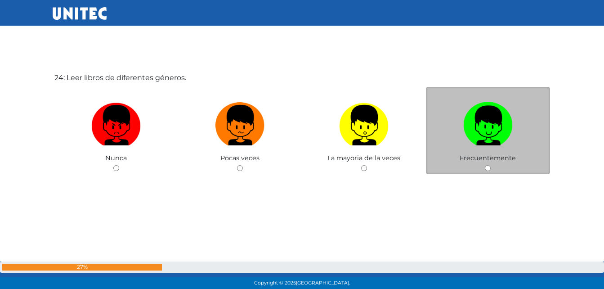
click at [525, 117] on label at bounding box center [488, 125] width 124 height 55
click at [491, 165] on input "radio" at bounding box center [488, 168] width 6 height 6
radio input "true"
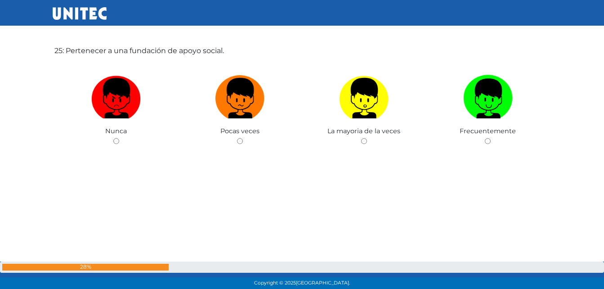
scroll to position [6989, 0]
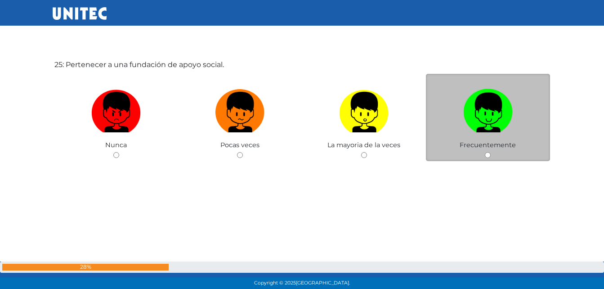
click at [456, 125] on label at bounding box center [488, 112] width 124 height 55
click at [485, 152] on input "radio" at bounding box center [488, 155] width 6 height 6
radio input "true"
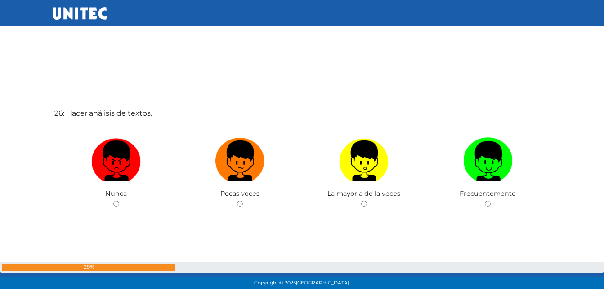
scroll to position [7246, 0]
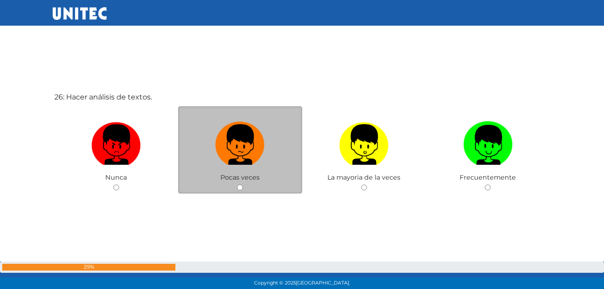
click at [271, 181] on div "Pocas veces" at bounding box center [240, 150] width 124 height 88
click at [234, 186] on div "Pocas veces" at bounding box center [240, 150] width 124 height 88
click at [231, 180] on span "Pocas veces" at bounding box center [239, 177] width 39 height 8
click at [243, 185] on div "Pocas veces" at bounding box center [240, 150] width 124 height 88
click at [243, 188] on input "radio" at bounding box center [240, 187] width 6 height 6
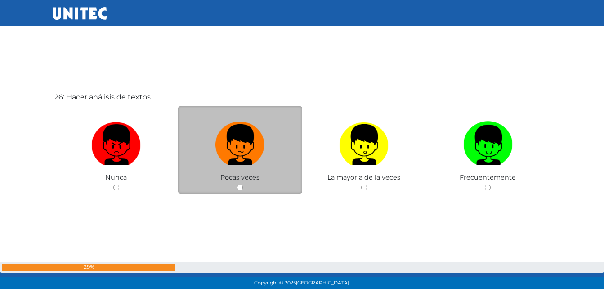
radio input "true"
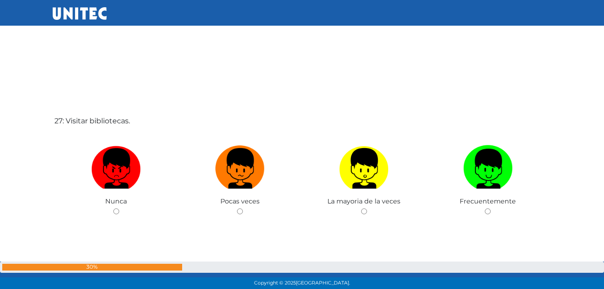
scroll to position [7554, 0]
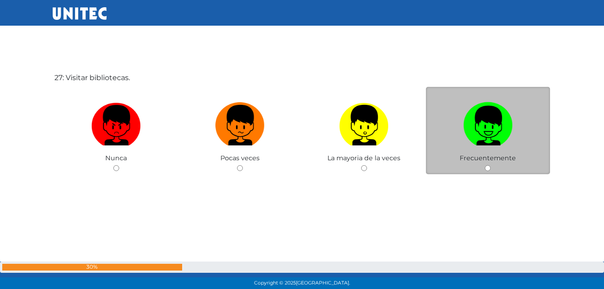
click at [483, 143] on img at bounding box center [487, 122] width 49 height 47
click at [485, 165] on input "radio" at bounding box center [488, 168] width 6 height 6
radio input "true"
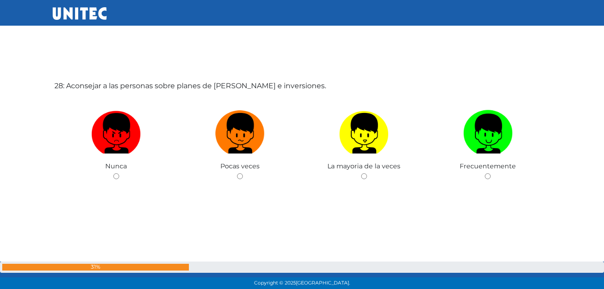
scroll to position [7855, 0]
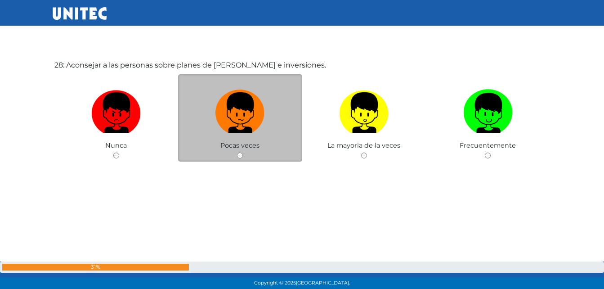
click at [245, 148] on span "Pocas veces" at bounding box center [239, 145] width 39 height 8
click at [241, 157] on input "radio" at bounding box center [240, 155] width 6 height 6
radio input "true"
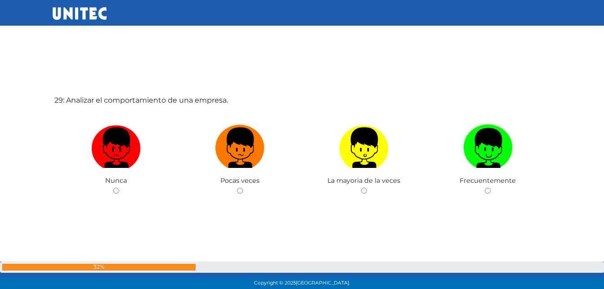
scroll to position [8125, 0]
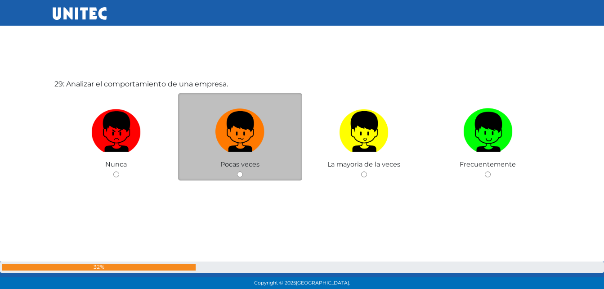
click at [243, 175] on div "Pocas veces" at bounding box center [240, 137] width 124 height 88
click at [233, 135] on img at bounding box center [239, 128] width 49 height 47
click at [237, 171] on input "radio" at bounding box center [240, 174] width 6 height 6
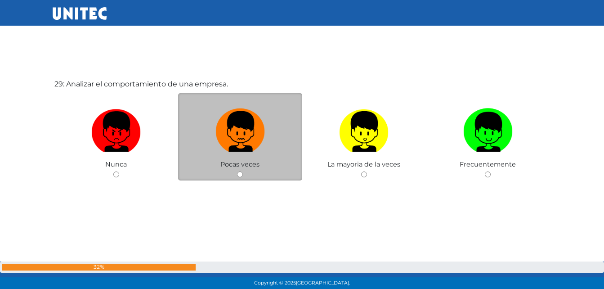
radio input "true"
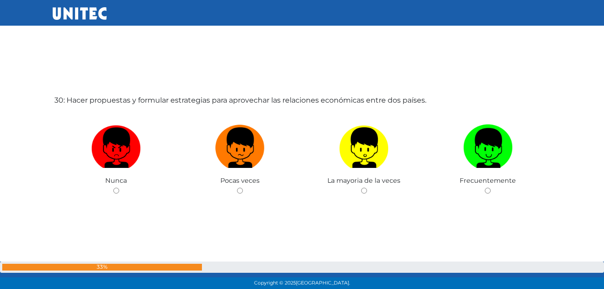
scroll to position [8414, 0]
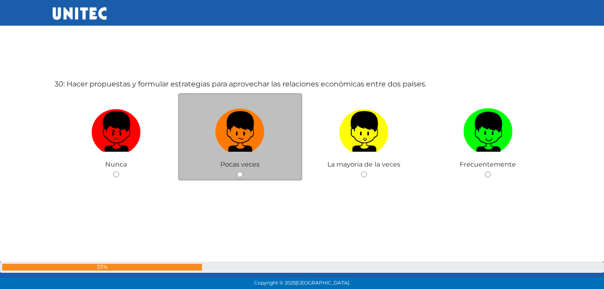
click at [269, 154] on label at bounding box center [240, 131] width 124 height 55
click at [243, 171] on input "radio" at bounding box center [240, 174] width 6 height 6
radio input "true"
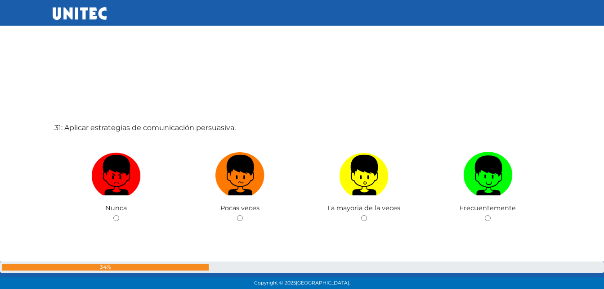
scroll to position [8661, 0]
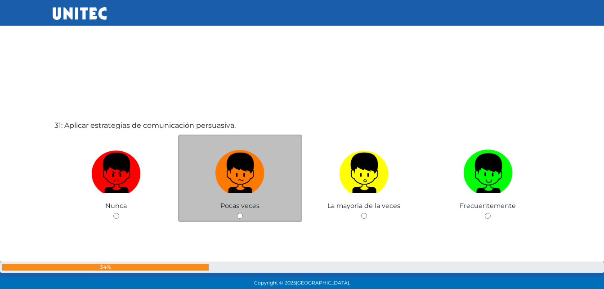
click at [202, 147] on label at bounding box center [240, 173] width 124 height 55
click at [237, 213] on input "radio" at bounding box center [240, 216] width 6 height 6
radio input "true"
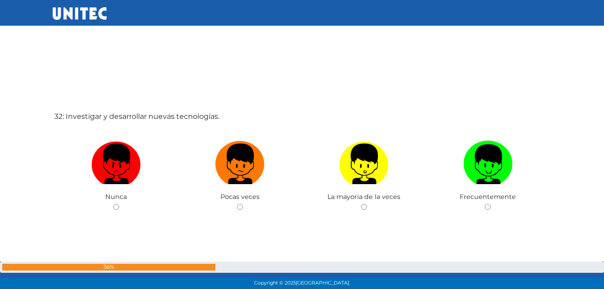
scroll to position [8963, 0]
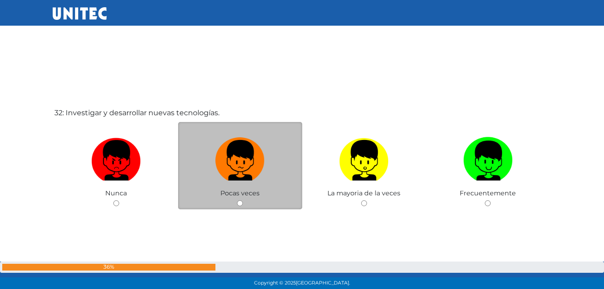
click at [194, 162] on label at bounding box center [240, 160] width 124 height 55
click at [237, 200] on input "radio" at bounding box center [240, 203] width 6 height 6
radio input "true"
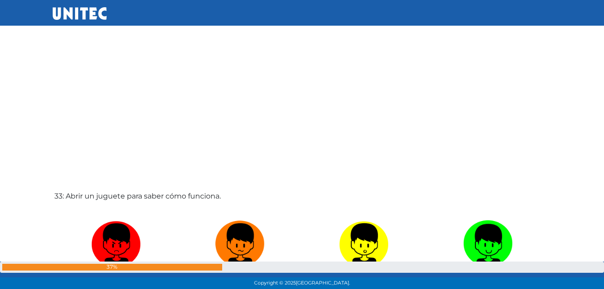
scroll to position [9218, 0]
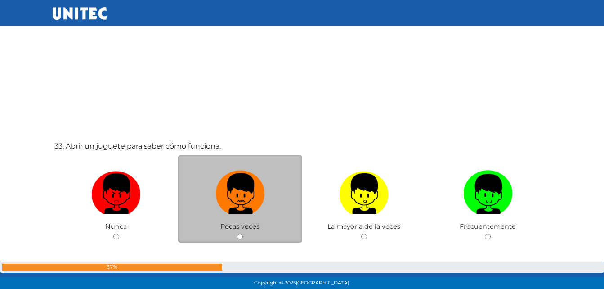
click at [228, 203] on img at bounding box center [239, 190] width 49 height 47
click at [237, 233] on input "radio" at bounding box center [240, 236] width 6 height 6
radio input "true"
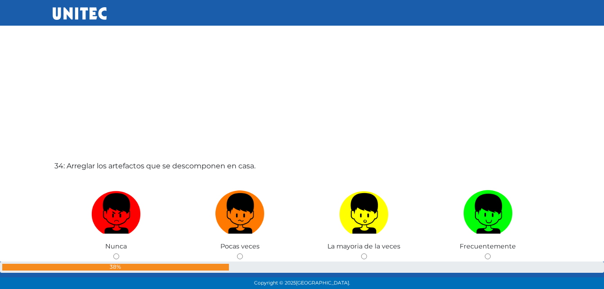
scroll to position [9577, 0]
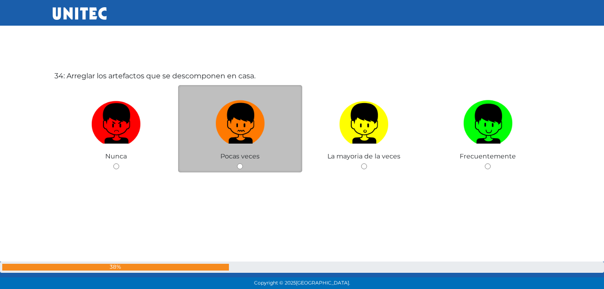
click at [234, 134] on img at bounding box center [239, 120] width 49 height 47
click at [237, 163] on input "radio" at bounding box center [240, 166] width 6 height 6
radio input "true"
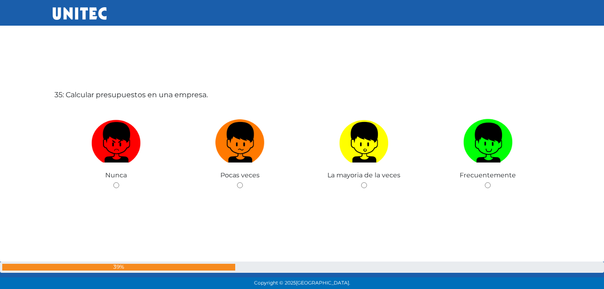
scroll to position [9858, 0]
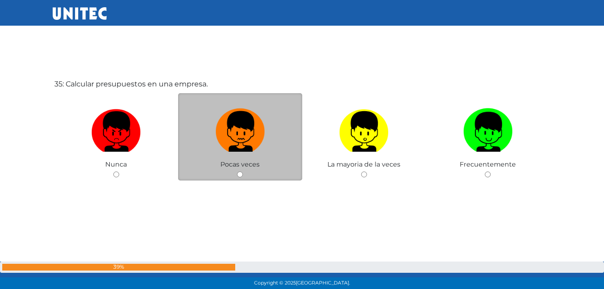
click at [235, 136] on img at bounding box center [239, 128] width 49 height 47
click at [237, 171] on input "radio" at bounding box center [240, 174] width 6 height 6
radio input "true"
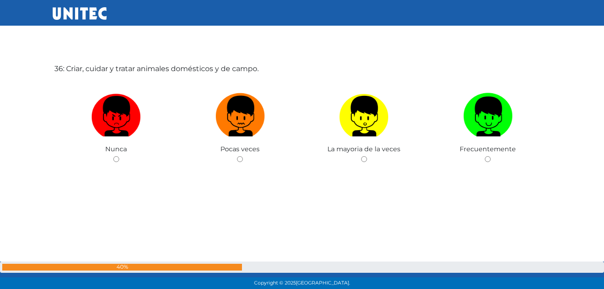
scroll to position [10162, 0]
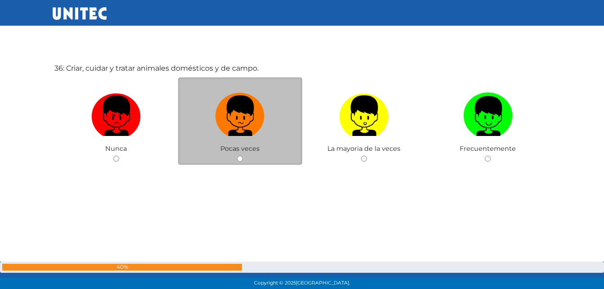
click at [282, 135] on label at bounding box center [240, 116] width 124 height 55
click at [243, 156] on input "radio" at bounding box center [240, 159] width 6 height 6
radio input "true"
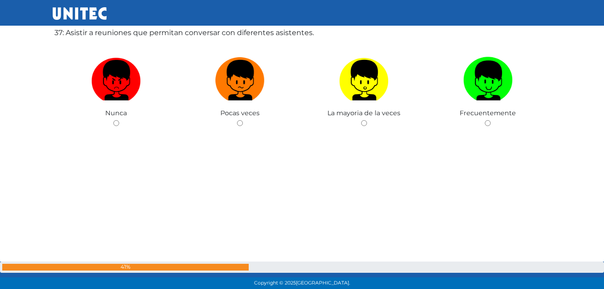
scroll to position [10442, 0]
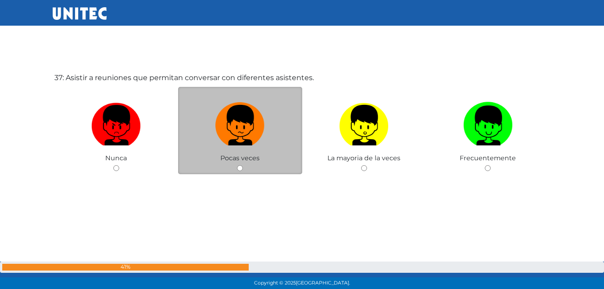
click at [283, 135] on label at bounding box center [240, 125] width 124 height 55
click at [243, 165] on input "radio" at bounding box center [240, 168] width 6 height 6
radio input "true"
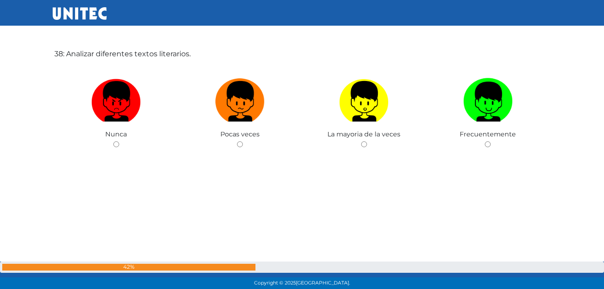
scroll to position [10762, 0]
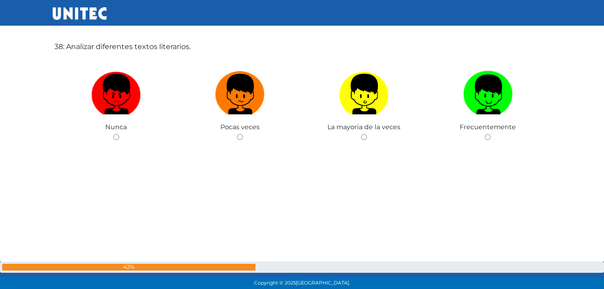
click at [283, 135] on div "Pocas veces" at bounding box center [240, 100] width 124 height 88
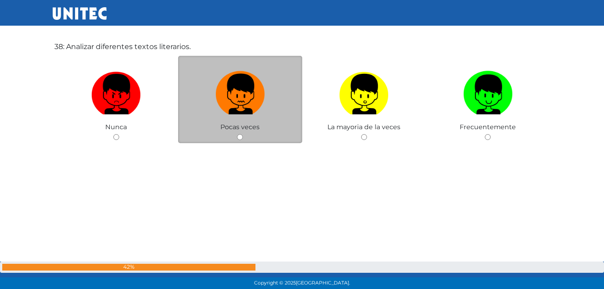
click at [238, 110] on img at bounding box center [239, 90] width 49 height 47
click at [238, 134] on input "radio" at bounding box center [240, 137] width 6 height 6
radio input "true"
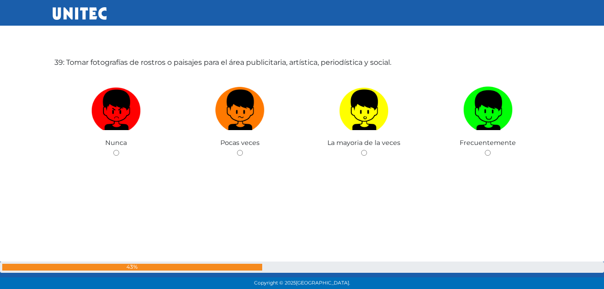
scroll to position [11019, 0]
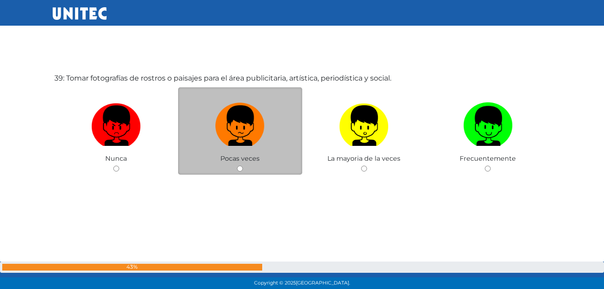
click at [268, 135] on label at bounding box center [240, 126] width 124 height 55
click at [243, 166] on input "radio" at bounding box center [240, 169] width 6 height 6
radio input "true"
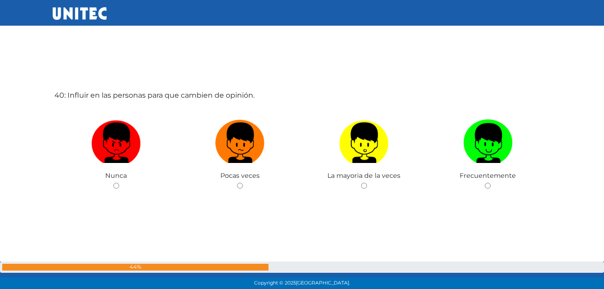
scroll to position [11308, 0]
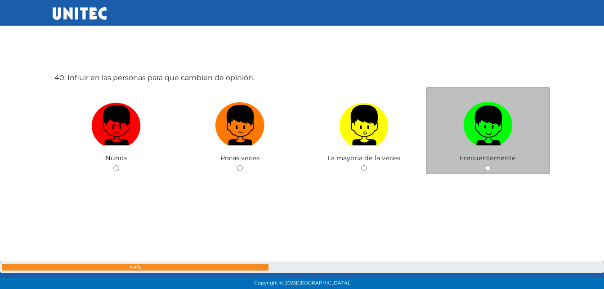
click at [466, 148] on label at bounding box center [488, 125] width 124 height 55
click at [485, 165] on input "radio" at bounding box center [488, 168] width 6 height 6
radio input "true"
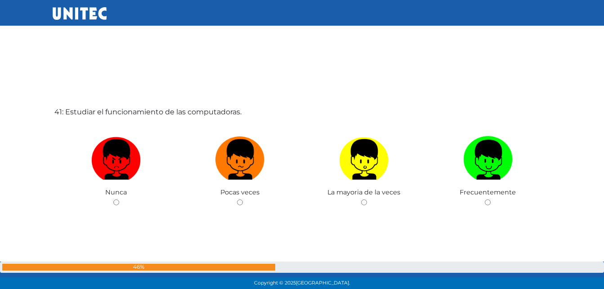
scroll to position [11564, 0]
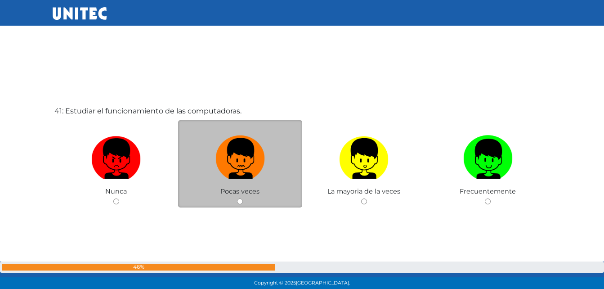
click at [251, 138] on img at bounding box center [239, 155] width 49 height 47
click at [243, 198] on input "radio" at bounding box center [240, 201] width 6 height 6
radio input "true"
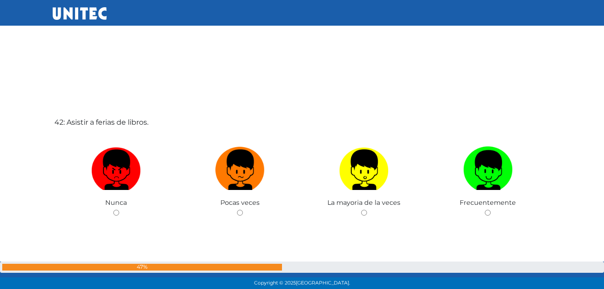
scroll to position [11865, 0]
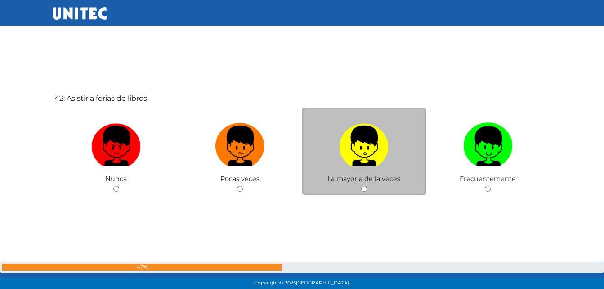
click at [320, 151] on label at bounding box center [364, 146] width 124 height 55
click at [361, 186] on input "radio" at bounding box center [364, 189] width 6 height 6
radio input "true"
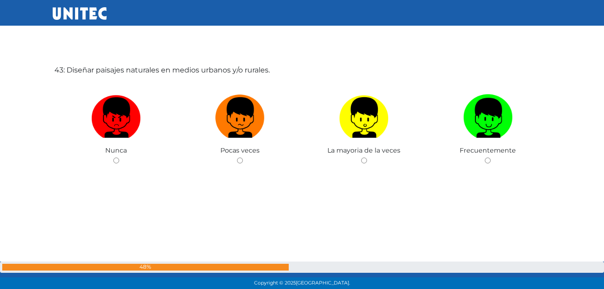
scroll to position [12199, 0]
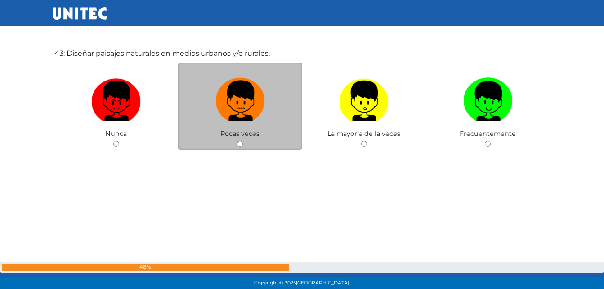
click at [262, 88] on img at bounding box center [239, 97] width 49 height 47
click at [243, 141] on input "radio" at bounding box center [240, 144] width 6 height 6
radio input "true"
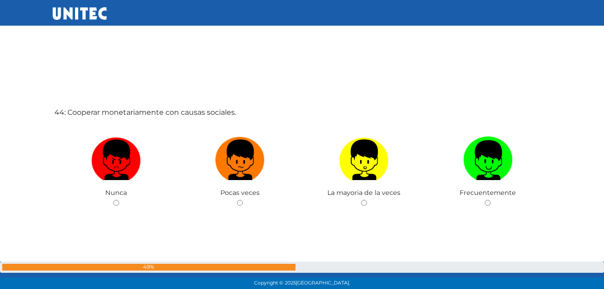
scroll to position [12463, 0]
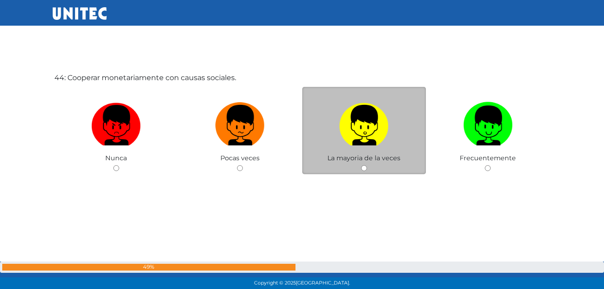
click at [322, 118] on label at bounding box center [364, 125] width 124 height 55
click at [361, 165] on input "radio" at bounding box center [364, 168] width 6 height 6
radio input "true"
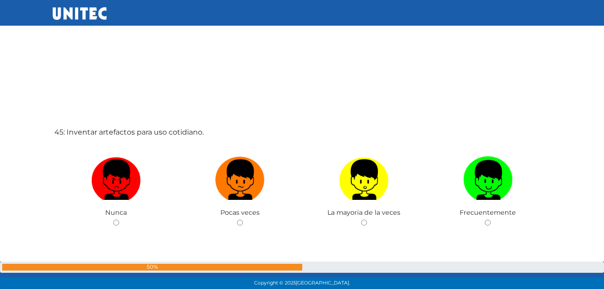
scroll to position [12719, 0]
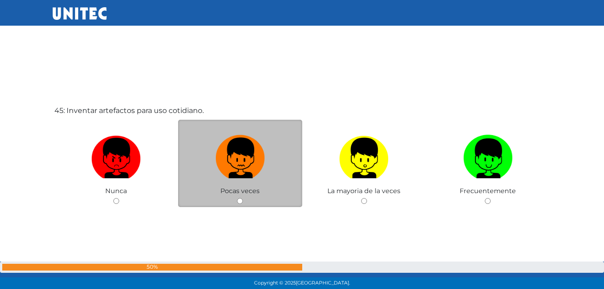
click at [262, 152] on img at bounding box center [239, 154] width 49 height 47
click at [243, 198] on input "radio" at bounding box center [240, 201] width 6 height 6
radio input "true"
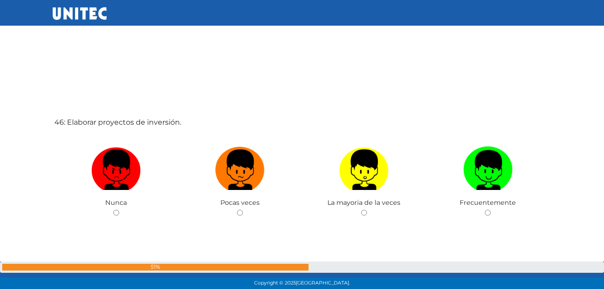
scroll to position [13009, 0]
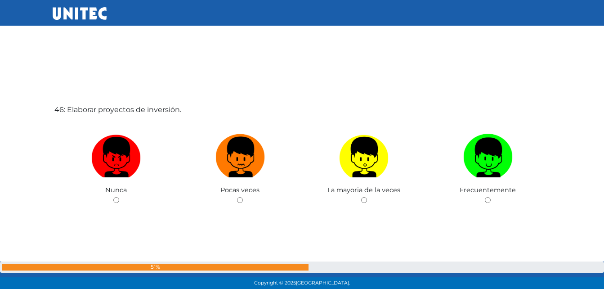
click at [264, 156] on img at bounding box center [239, 153] width 49 height 47
click at [243, 197] on input "radio" at bounding box center [240, 200] width 6 height 6
radio input "true"
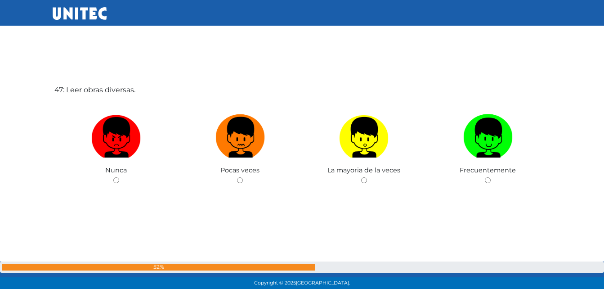
scroll to position [13327, 0]
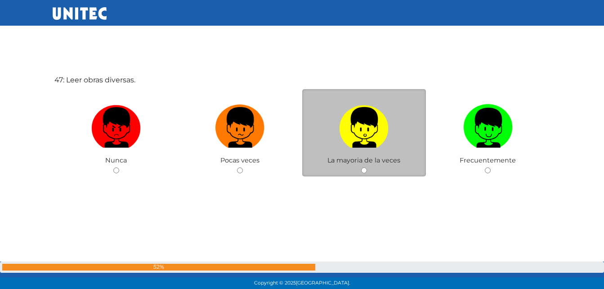
click at [321, 145] on label at bounding box center [364, 127] width 124 height 55
click at [361, 167] on input "radio" at bounding box center [364, 170] width 6 height 6
radio input "true"
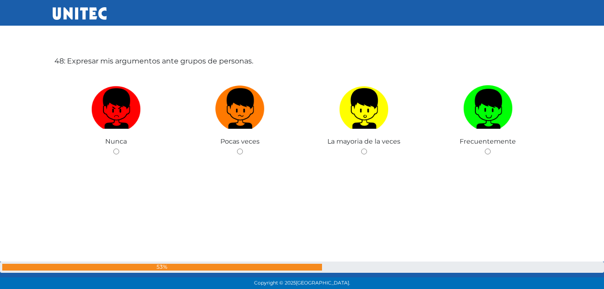
scroll to position [13645, 0]
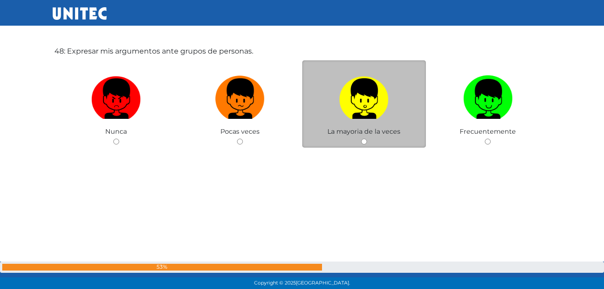
click at [328, 101] on label at bounding box center [364, 99] width 124 height 55
click at [361, 139] on input "radio" at bounding box center [364, 142] width 6 height 6
radio input "true"
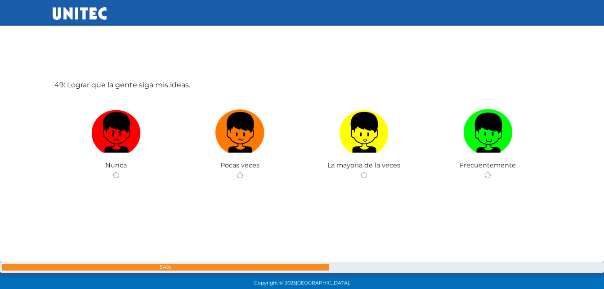
scroll to position [13834, 0]
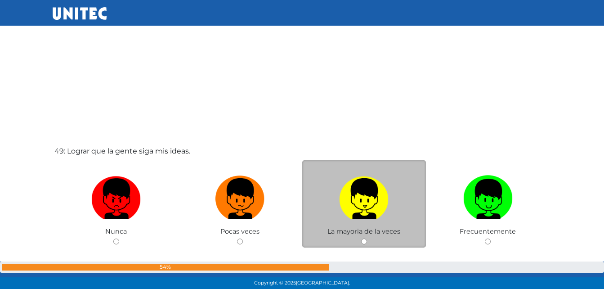
click at [357, 183] on img at bounding box center [363, 195] width 49 height 47
click at [361, 238] on input "radio" at bounding box center [364, 241] width 6 height 6
radio input "true"
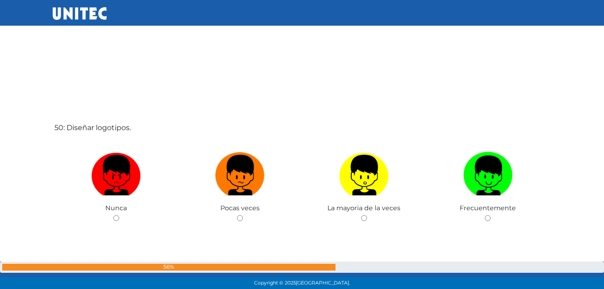
scroll to position [14196, 0]
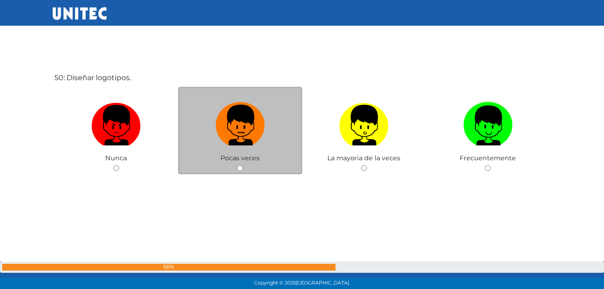
click at [239, 137] on img at bounding box center [239, 122] width 49 height 47
click at [239, 165] on input "radio" at bounding box center [240, 168] width 6 height 6
radio input "true"
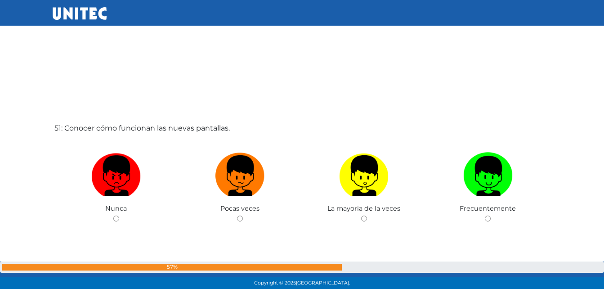
scroll to position [14485, 0]
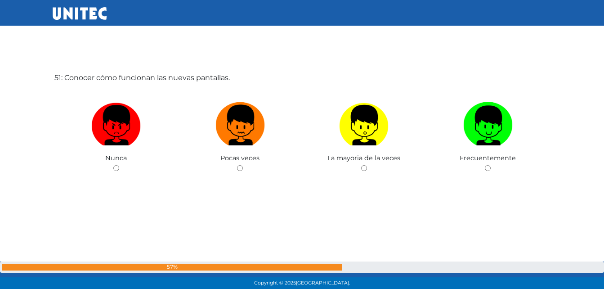
click at [240, 137] on img at bounding box center [239, 122] width 49 height 47
click at [240, 165] on input "radio" at bounding box center [240, 168] width 6 height 6
radio input "true"
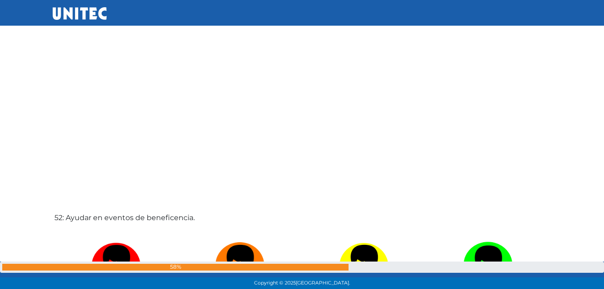
scroll to position [14774, 0]
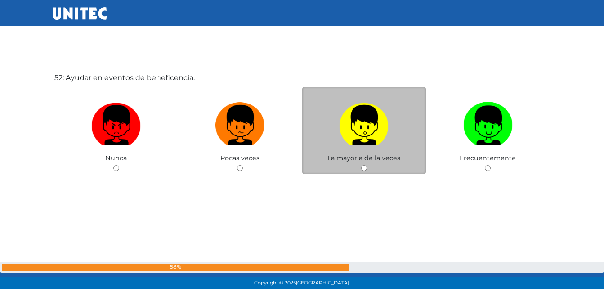
click at [331, 123] on label at bounding box center [364, 125] width 124 height 55
click at [361, 165] on input "radio" at bounding box center [364, 168] width 6 height 6
radio input "true"
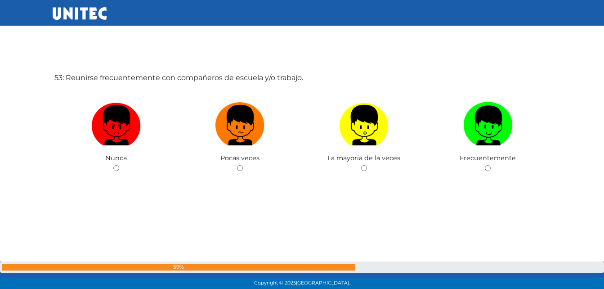
scroll to position [15107, 0]
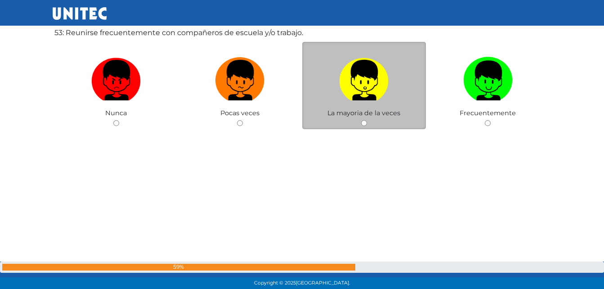
click at [330, 81] on label at bounding box center [364, 80] width 124 height 55
click at [361, 120] on input "radio" at bounding box center [364, 123] width 6 height 6
radio input "true"
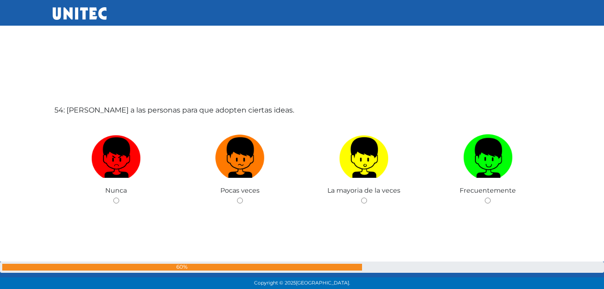
scroll to position [15359, 0]
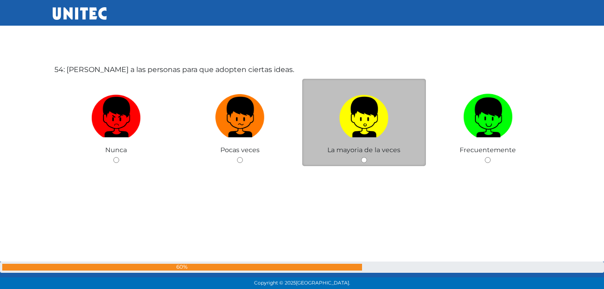
click at [310, 124] on label at bounding box center [364, 117] width 124 height 55
click at [361, 157] on input "radio" at bounding box center [364, 160] width 6 height 6
radio input "true"
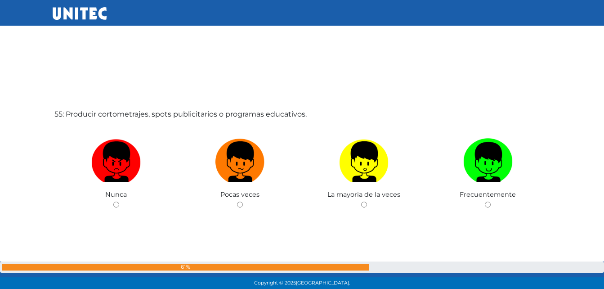
scroll to position [15605, 0]
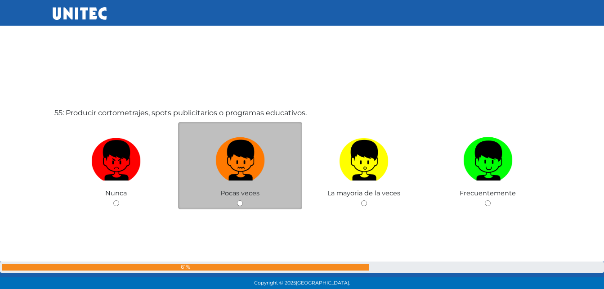
click at [255, 161] on img at bounding box center [239, 157] width 49 height 47
click at [243, 200] on input "radio" at bounding box center [240, 203] width 6 height 6
radio input "true"
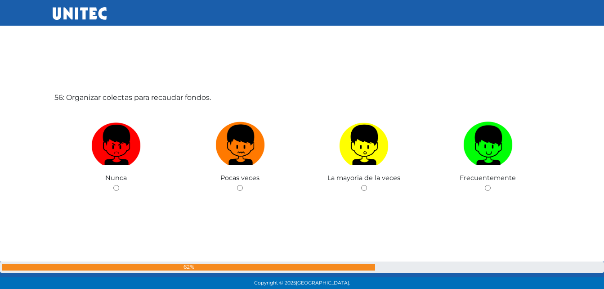
scroll to position [15925, 0]
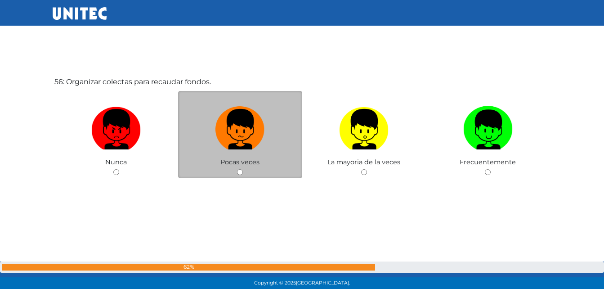
click at [289, 131] on label at bounding box center [240, 129] width 124 height 55
click at [243, 169] on input "radio" at bounding box center [240, 172] width 6 height 6
radio input "true"
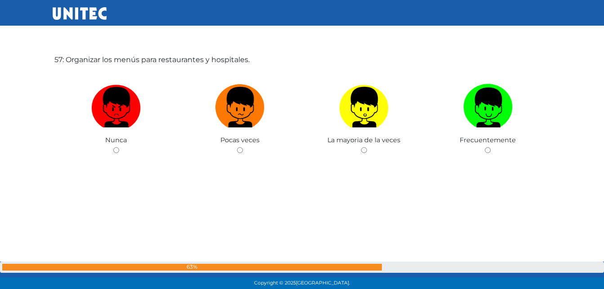
scroll to position [16244, 0]
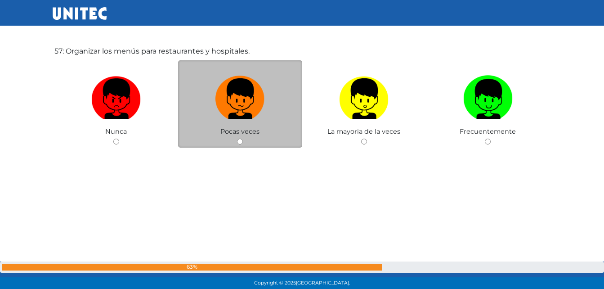
click at [268, 102] on label at bounding box center [240, 99] width 124 height 55
click at [243, 139] on input "radio" at bounding box center [240, 142] width 6 height 6
radio input "true"
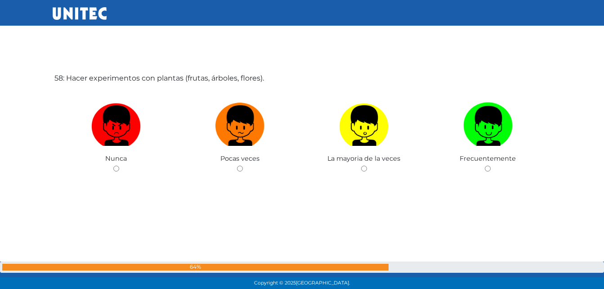
scroll to position [16534, 0]
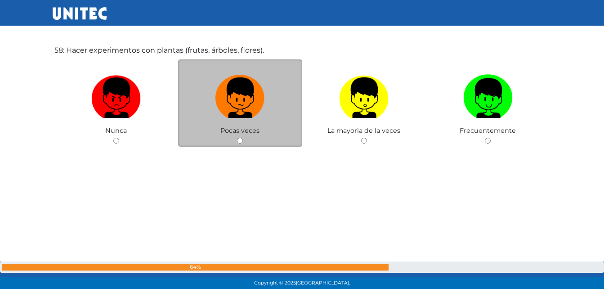
click at [269, 103] on label at bounding box center [240, 98] width 124 height 55
click at [243, 138] on input "radio" at bounding box center [240, 141] width 6 height 6
radio input "true"
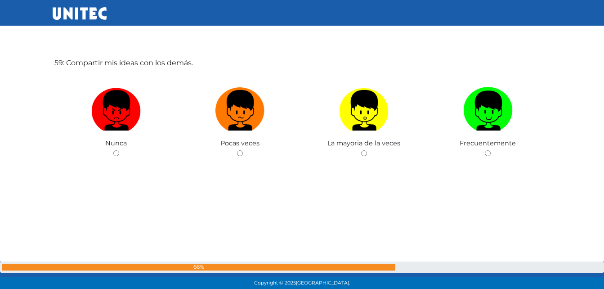
scroll to position [16839, 0]
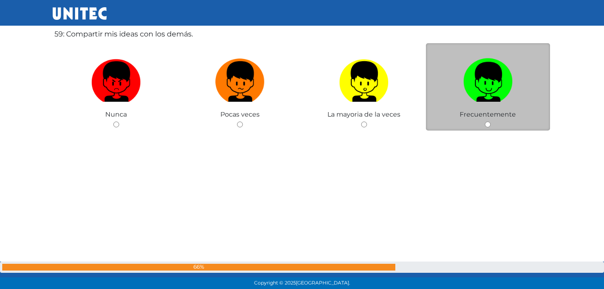
click at [458, 87] on label at bounding box center [488, 81] width 124 height 55
click at [485, 121] on input "radio" at bounding box center [488, 124] width 6 height 6
radio input "true"
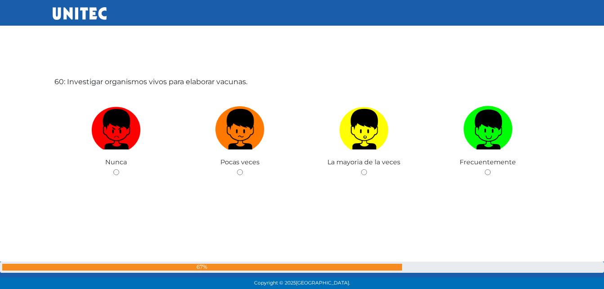
scroll to position [17084, 0]
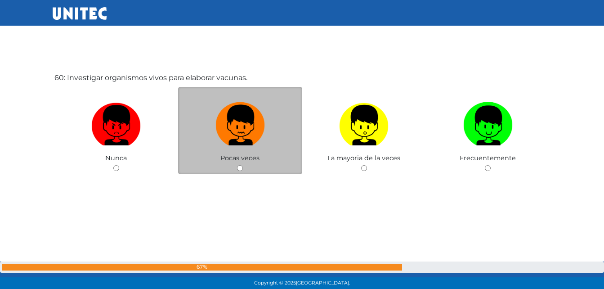
click at [230, 120] on img at bounding box center [239, 122] width 49 height 47
click at [237, 165] on input "radio" at bounding box center [240, 168] width 6 height 6
radio input "true"
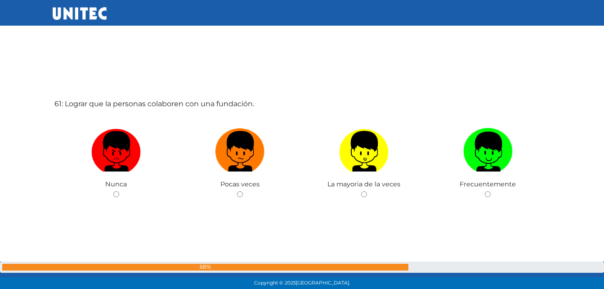
scroll to position [17373, 0]
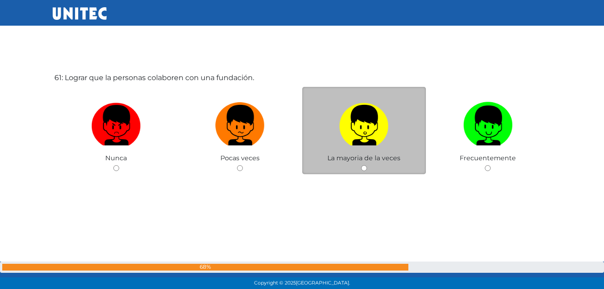
click at [323, 120] on label at bounding box center [364, 125] width 124 height 55
click at [361, 165] on input "radio" at bounding box center [364, 168] width 6 height 6
radio input "true"
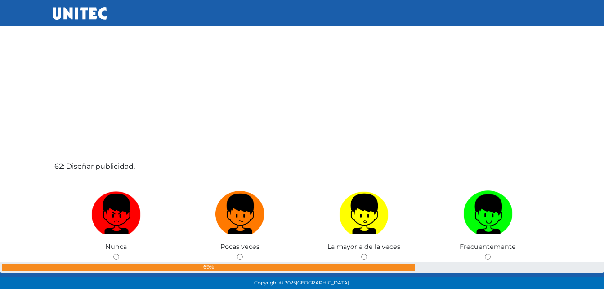
scroll to position [17618, 0]
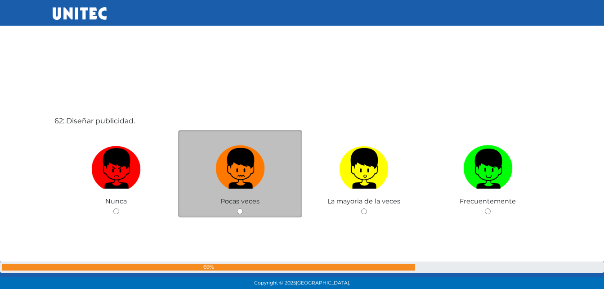
click at [241, 150] on img at bounding box center [239, 165] width 49 height 47
click at [241, 208] on input "radio" at bounding box center [240, 211] width 6 height 6
radio input "true"
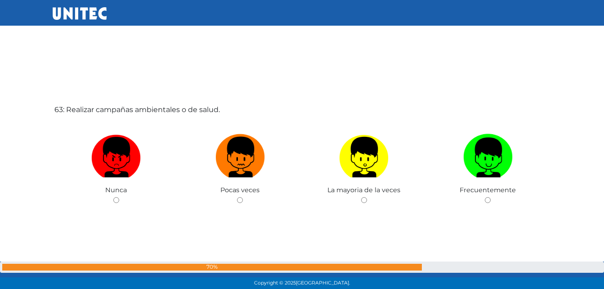
scroll to position [17950, 0]
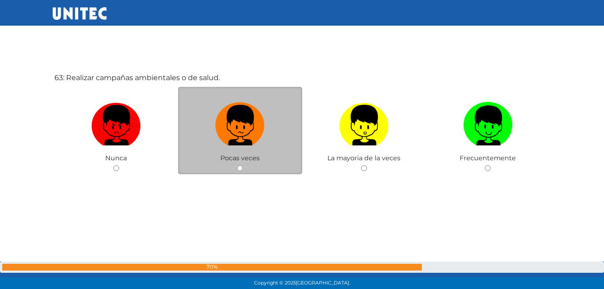
click at [272, 137] on label at bounding box center [240, 125] width 124 height 55
click at [243, 165] on input "radio" at bounding box center [240, 168] width 6 height 6
radio input "true"
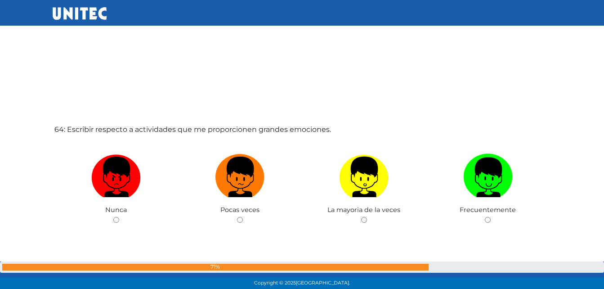
scroll to position [18239, 0]
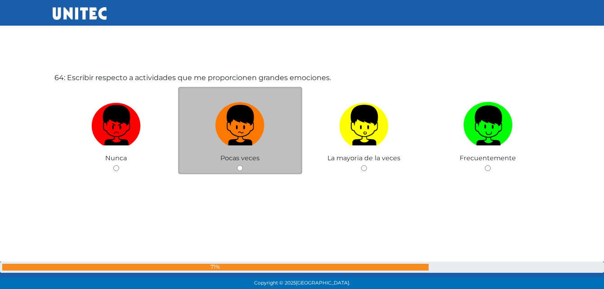
click at [293, 109] on label at bounding box center [240, 125] width 124 height 55
click at [243, 165] on input "radio" at bounding box center [240, 168] width 6 height 6
radio input "true"
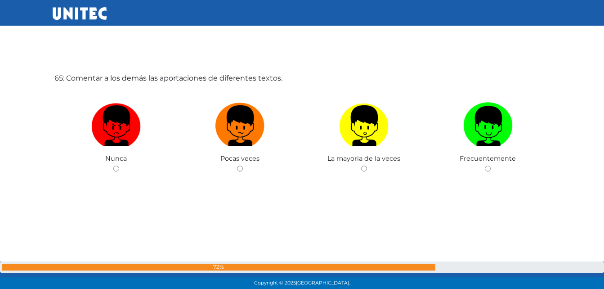
scroll to position [18531, 0]
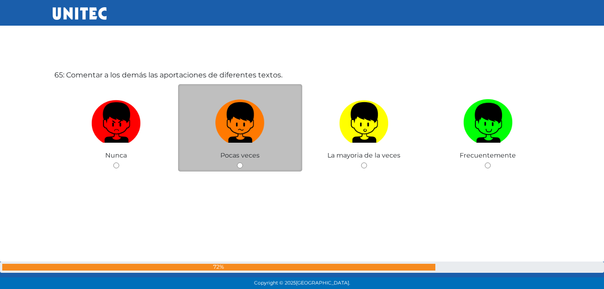
click at [193, 145] on label at bounding box center [240, 122] width 124 height 55
click at [237, 162] on input "radio" at bounding box center [240, 165] width 6 height 6
radio input "true"
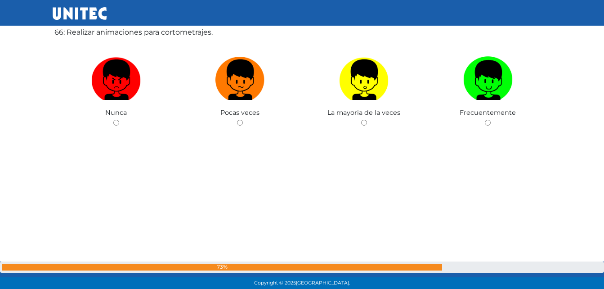
scroll to position [18863, 0]
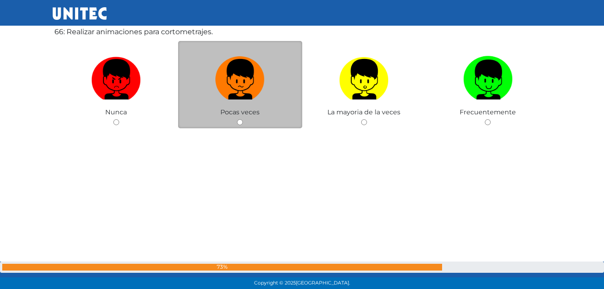
click at [191, 74] on label at bounding box center [240, 79] width 124 height 55
click at [237, 119] on input "radio" at bounding box center [240, 122] width 6 height 6
radio input "true"
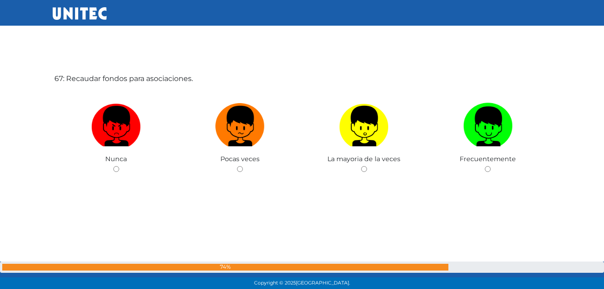
scroll to position [19107, 0]
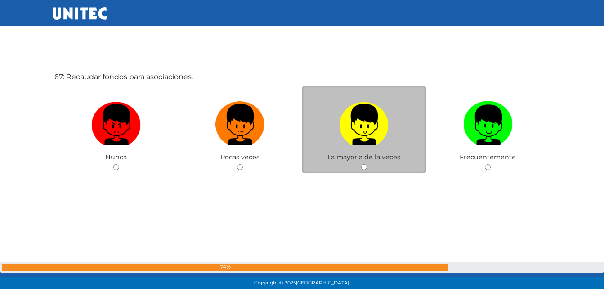
click at [394, 132] on label at bounding box center [364, 124] width 124 height 55
click at [367, 164] on input "radio" at bounding box center [364, 167] width 6 height 6
radio input "true"
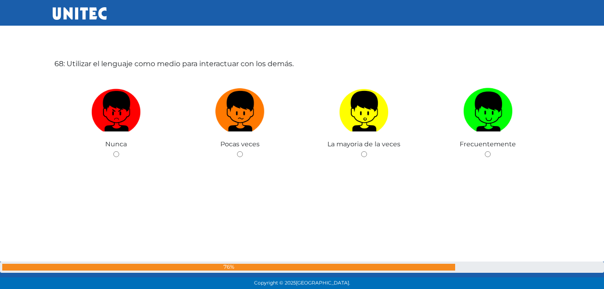
scroll to position [19424, 0]
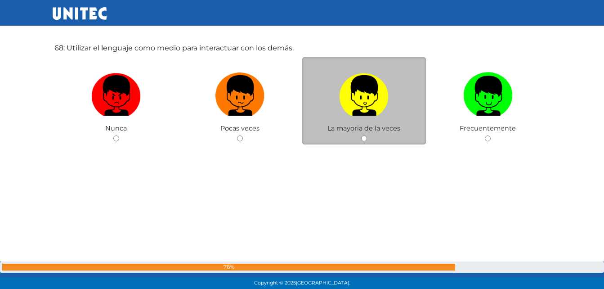
click at [421, 106] on label at bounding box center [364, 95] width 124 height 55
click at [367, 135] on input "radio" at bounding box center [364, 138] width 6 height 6
radio input "true"
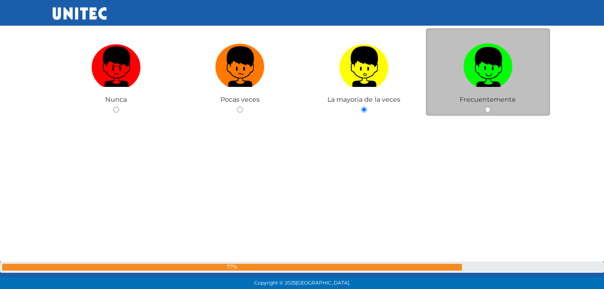
scroll to position [19456, 0]
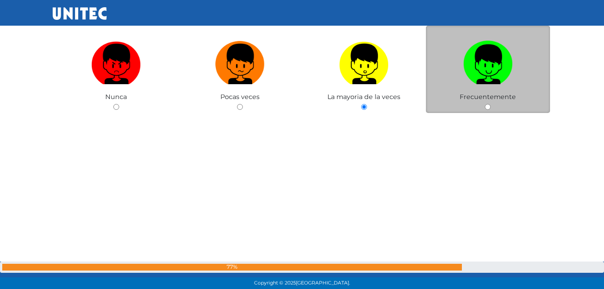
click at [440, 92] on div "Frecuentemente" at bounding box center [488, 70] width 124 height 88
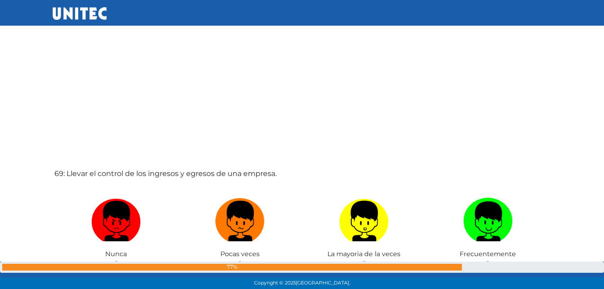
scroll to position [19591, 0]
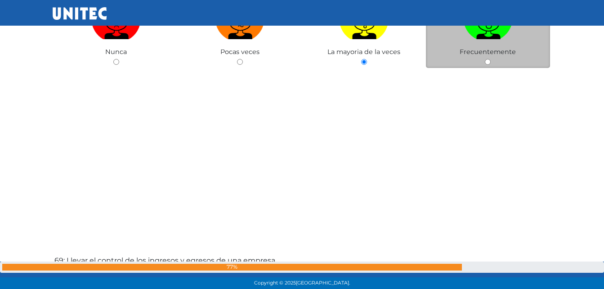
click at [460, 39] on label at bounding box center [488, 19] width 124 height 55
click at [485, 59] on input "radio" at bounding box center [488, 62] width 6 height 6
radio input "true"
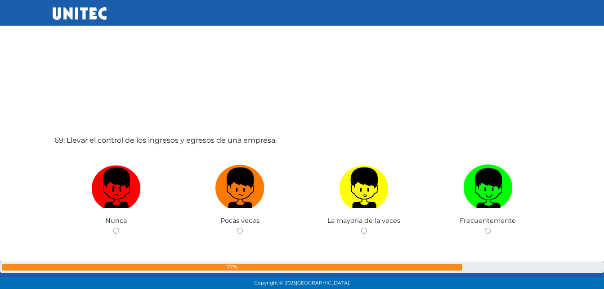
scroll to position [19621, 0]
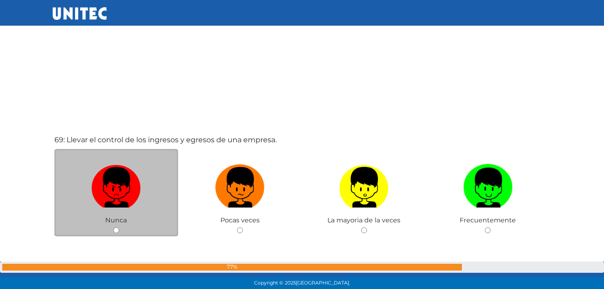
click at [155, 187] on label at bounding box center [116, 187] width 124 height 55
click at [119, 227] on input "radio" at bounding box center [116, 230] width 6 height 6
radio input "true"
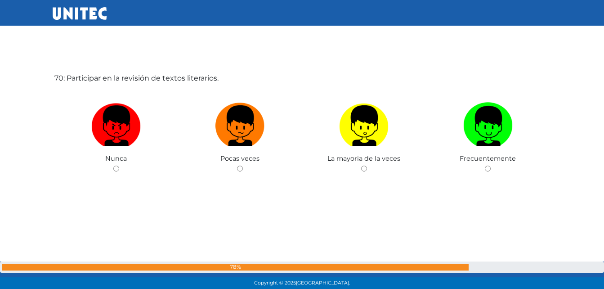
scroll to position [19972, 0]
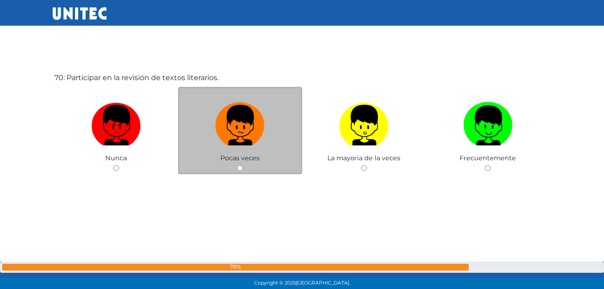
click at [239, 147] on label at bounding box center [240, 125] width 124 height 55
click at [239, 165] on input "radio" at bounding box center [240, 168] width 6 height 6
radio input "true"
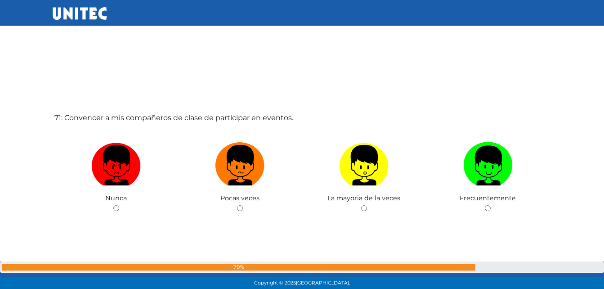
scroll to position [20228, 0]
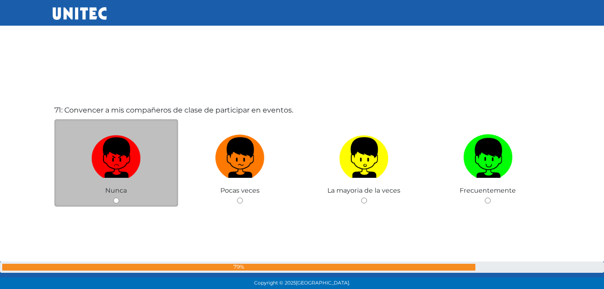
click at [165, 163] on label at bounding box center [116, 157] width 124 height 55
click at [119, 197] on input "radio" at bounding box center [116, 200] width 6 height 6
radio input "true"
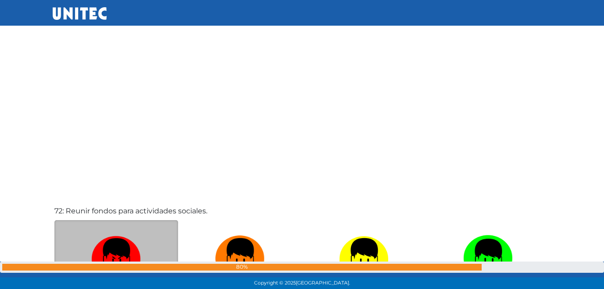
scroll to position [20498, 0]
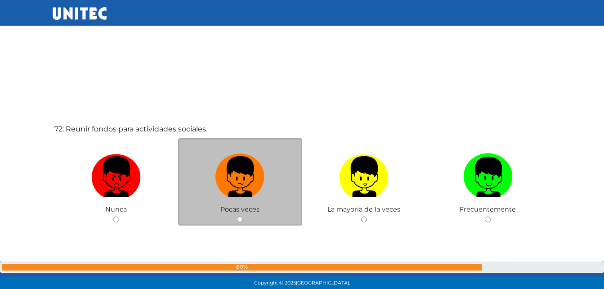
click at [183, 162] on label at bounding box center [240, 176] width 124 height 55
click at [237, 216] on input "radio" at bounding box center [240, 219] width 6 height 6
radio input "true"
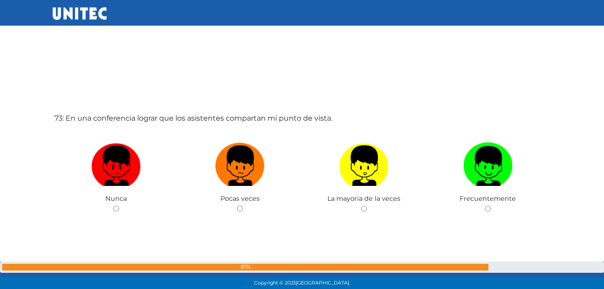
scroll to position [20838, 0]
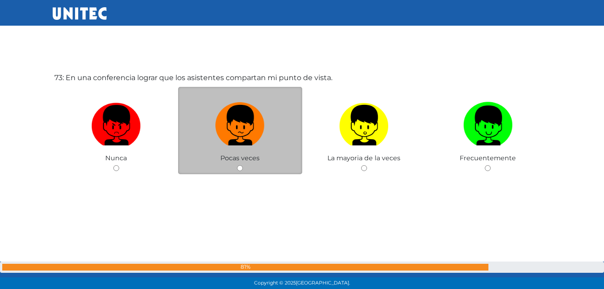
click at [261, 151] on label at bounding box center [240, 125] width 124 height 55
click at [243, 165] on input "radio" at bounding box center [240, 168] width 6 height 6
radio input "true"
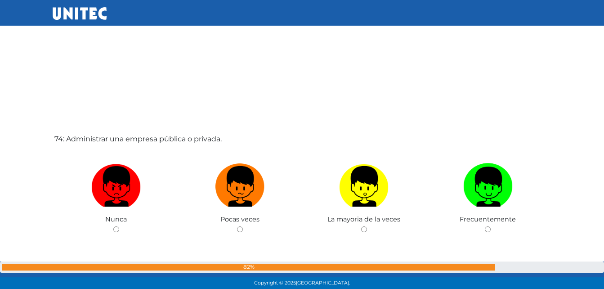
scroll to position [21082, 0]
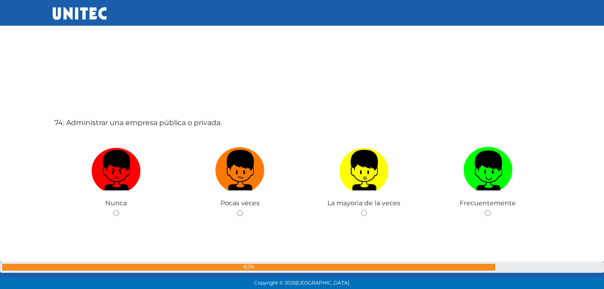
click at [269, 166] on label at bounding box center [240, 170] width 124 height 55
click at [243, 210] on input "radio" at bounding box center [240, 213] width 6 height 6
radio input "true"
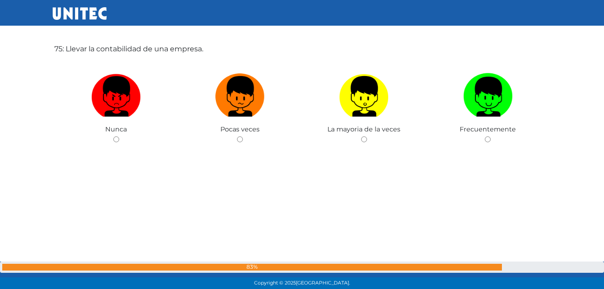
scroll to position [21461, 0]
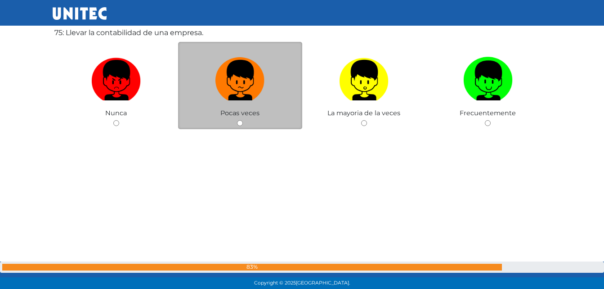
click at [256, 117] on div "Pocas veces" at bounding box center [240, 86] width 124 height 88
click at [256, 120] on div "Pocas veces" at bounding box center [240, 86] width 124 height 88
click at [248, 121] on div "Pocas veces" at bounding box center [240, 86] width 124 height 88
click at [236, 94] on img at bounding box center [239, 77] width 49 height 47
click at [237, 120] on input "radio" at bounding box center [240, 123] width 6 height 6
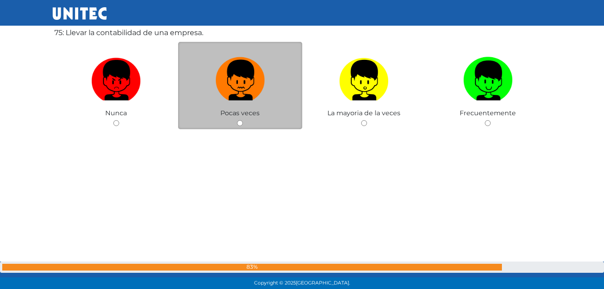
radio input "true"
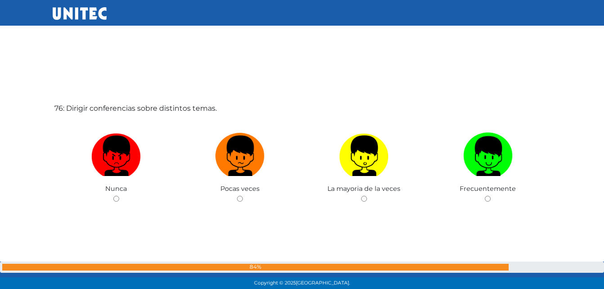
scroll to position [21686, 0]
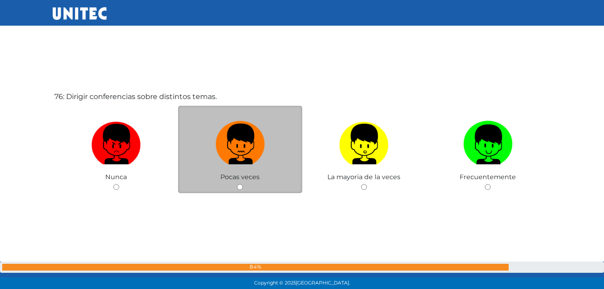
click at [229, 136] on img at bounding box center [239, 140] width 49 height 47
click at [237, 184] on input "radio" at bounding box center [240, 187] width 6 height 6
radio input "true"
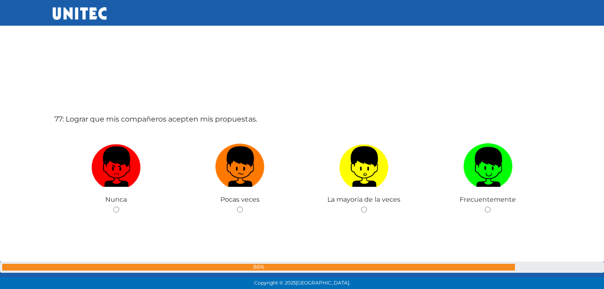
scroll to position [21974, 0]
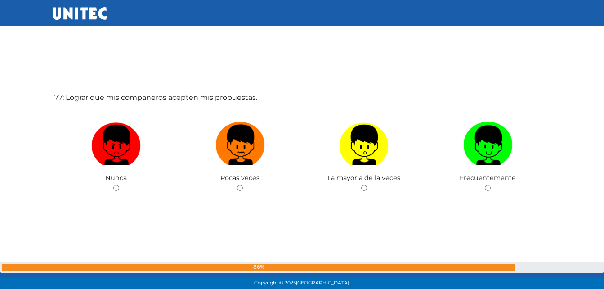
click at [229, 135] on img at bounding box center [239, 141] width 49 height 47
click at [237, 185] on input "radio" at bounding box center [240, 188] width 6 height 6
radio input "true"
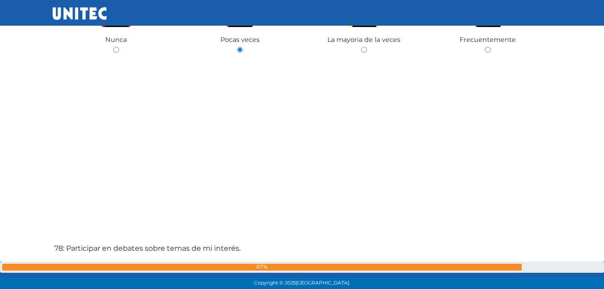
scroll to position [22102, 0]
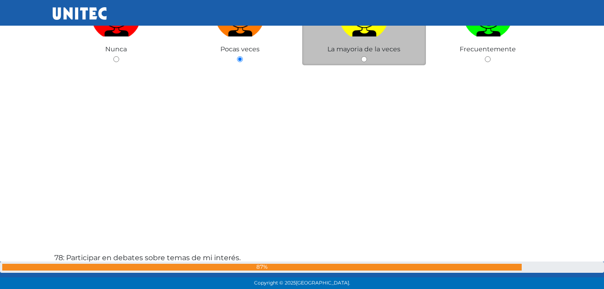
click at [384, 49] on span "La mayoria de la veces" at bounding box center [363, 49] width 73 height 8
click at [371, 39] on label at bounding box center [364, 16] width 124 height 55
click at [367, 56] on input "radio" at bounding box center [364, 59] width 6 height 6
radio input "true"
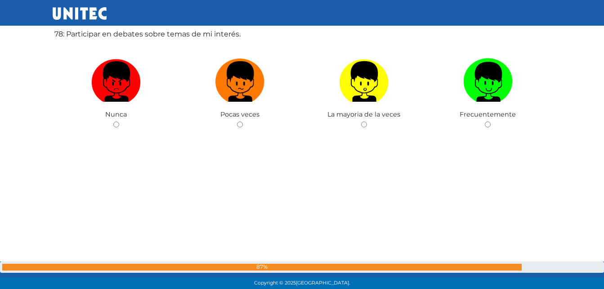
scroll to position [22327, 0]
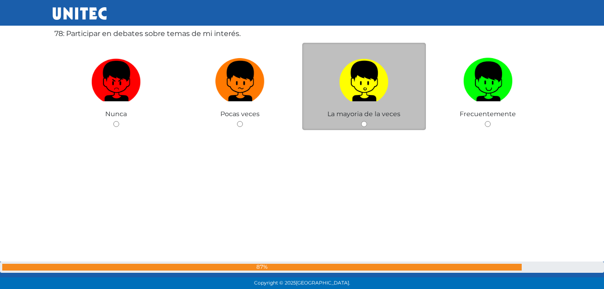
click at [412, 85] on label at bounding box center [364, 81] width 124 height 55
click at [367, 121] on input "radio" at bounding box center [364, 124] width 6 height 6
radio input "true"
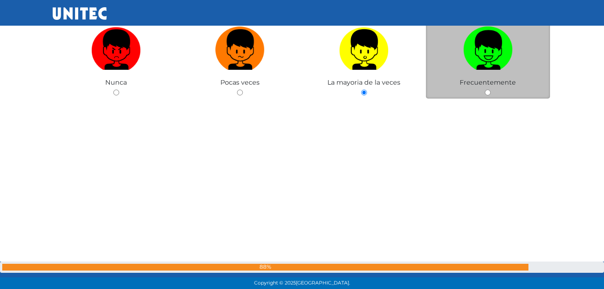
click at [488, 51] on img at bounding box center [487, 46] width 49 height 47
click at [488, 90] on input "radio" at bounding box center [488, 93] width 6 height 6
radio input "true"
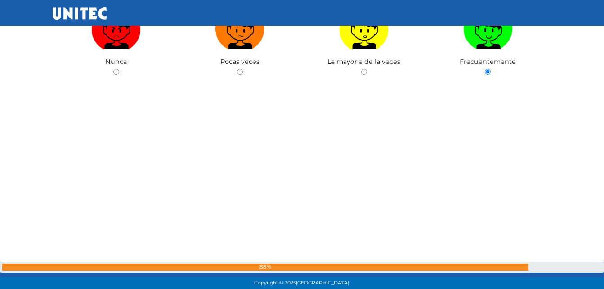
scroll to position [22513, 0]
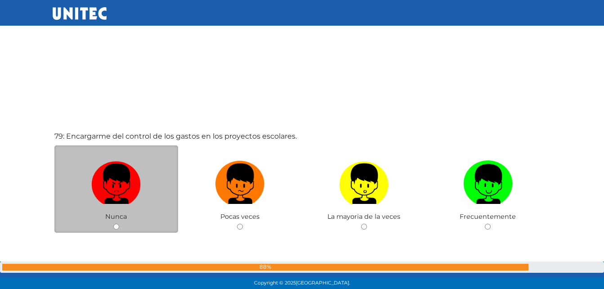
click at [163, 176] on label at bounding box center [116, 184] width 124 height 55
click at [119, 224] on input "radio" at bounding box center [116, 227] width 6 height 6
radio input "true"
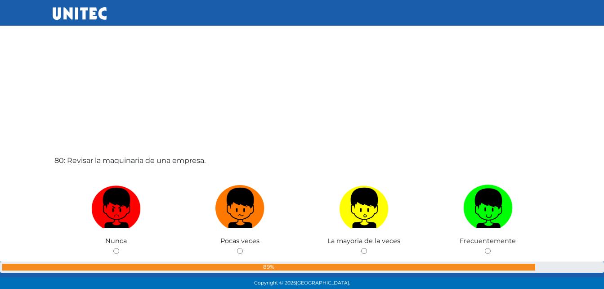
scroll to position [22815, 0]
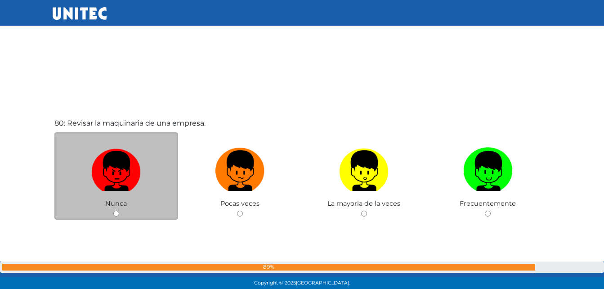
click at [138, 160] on img at bounding box center [115, 167] width 49 height 47
click at [119, 211] on input "radio" at bounding box center [116, 214] width 6 height 6
radio input "true"
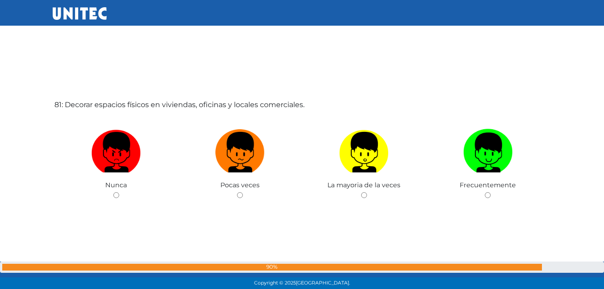
scroll to position [23149, 0]
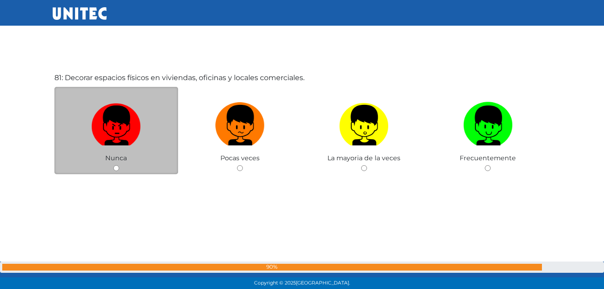
click at [134, 120] on img at bounding box center [115, 122] width 49 height 47
click at [119, 165] on input "radio" at bounding box center [116, 168] width 6 height 6
radio input "true"
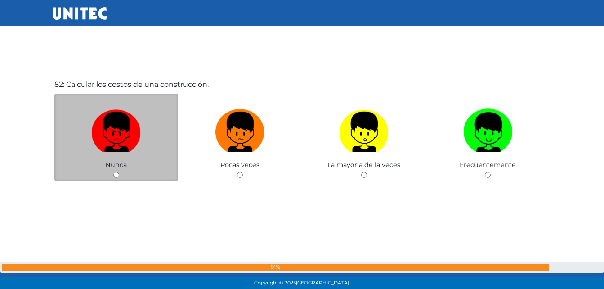
scroll to position [23463, 0]
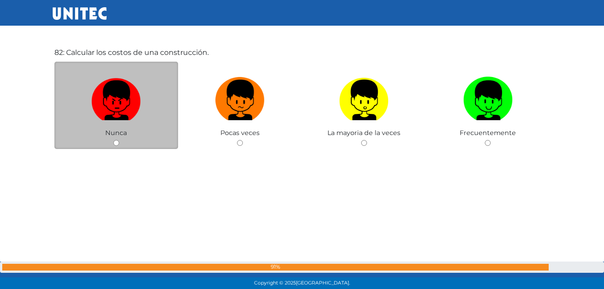
click at [131, 119] on img at bounding box center [115, 96] width 49 height 47
click at [119, 140] on input "radio" at bounding box center [116, 143] width 6 height 6
radio input "true"
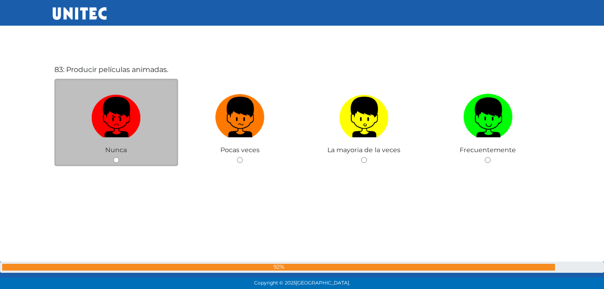
scroll to position [23771, 0]
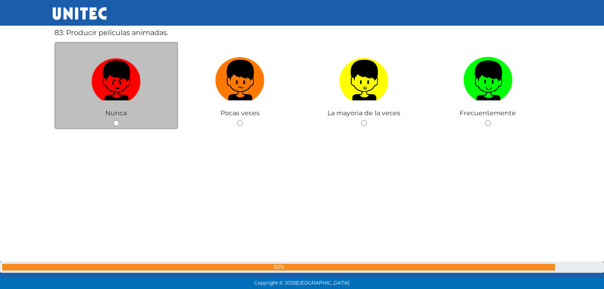
click at [134, 86] on img at bounding box center [115, 77] width 49 height 47
click at [119, 120] on input "radio" at bounding box center [116, 123] width 6 height 6
radio input "true"
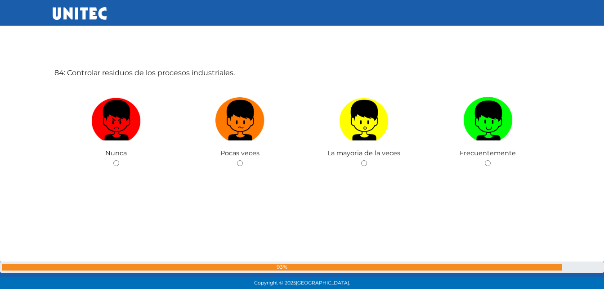
scroll to position [24028, 0]
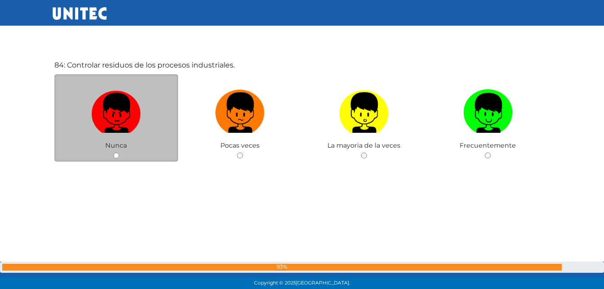
click at [127, 120] on img at bounding box center [115, 109] width 49 height 47
click at [119, 152] on input "radio" at bounding box center [116, 155] width 6 height 6
radio input "true"
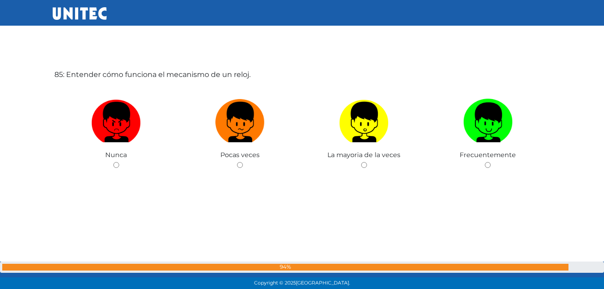
scroll to position [24291, 0]
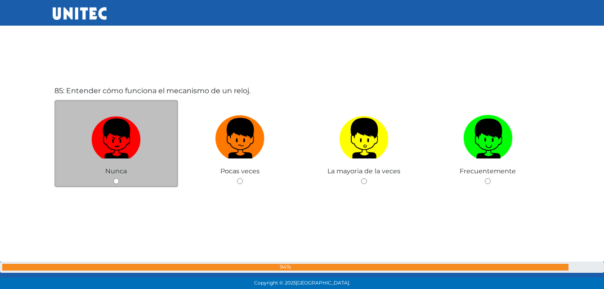
click at [134, 130] on img at bounding box center [115, 135] width 49 height 47
click at [119, 178] on input "radio" at bounding box center [116, 181] width 6 height 6
radio input "true"
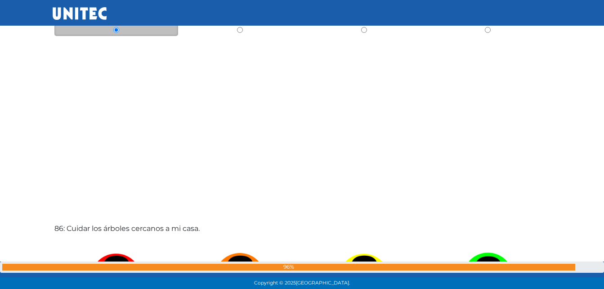
scroll to position [24527, 0]
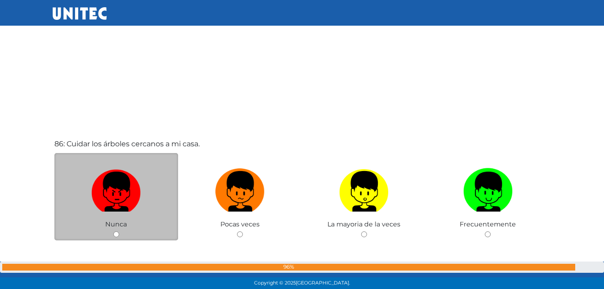
click at [120, 175] on img at bounding box center [115, 188] width 49 height 47
click at [119, 231] on input "radio" at bounding box center [116, 234] width 6 height 6
radio input "true"
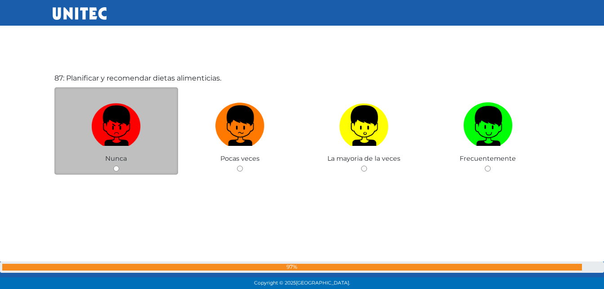
scroll to position [24825, 0]
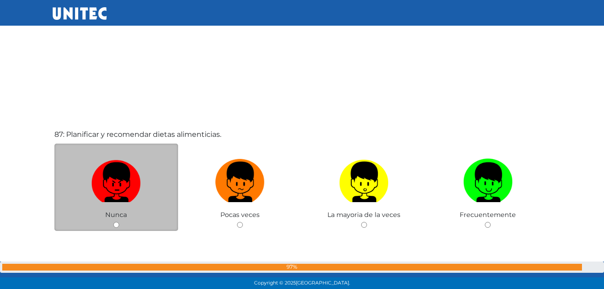
click at [109, 179] on img at bounding box center [115, 178] width 49 height 47
click at [113, 222] on input "radio" at bounding box center [116, 225] width 6 height 6
radio input "true"
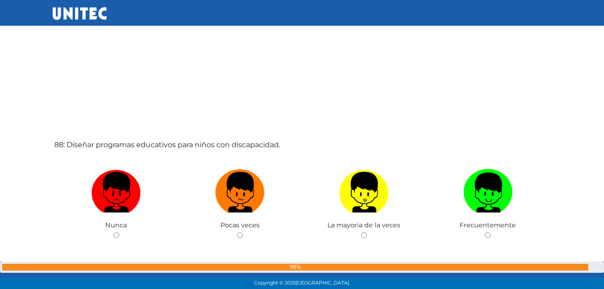
scroll to position [25116, 0]
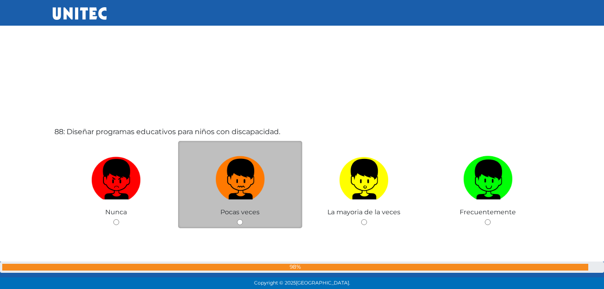
click at [238, 187] on img at bounding box center [239, 175] width 49 height 47
click at [238, 219] on input "radio" at bounding box center [240, 222] width 6 height 6
radio input "true"
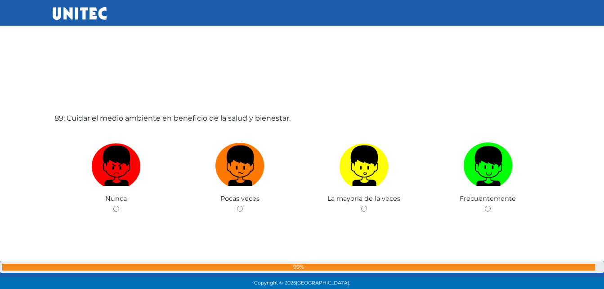
scroll to position [25459, 0]
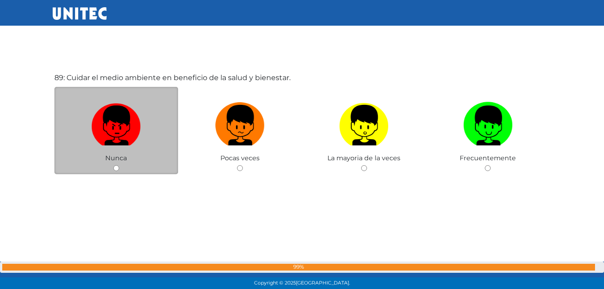
click at [112, 130] on img at bounding box center [115, 122] width 49 height 47
click at [113, 165] on input "radio" at bounding box center [116, 168] width 6 height 6
radio input "true"
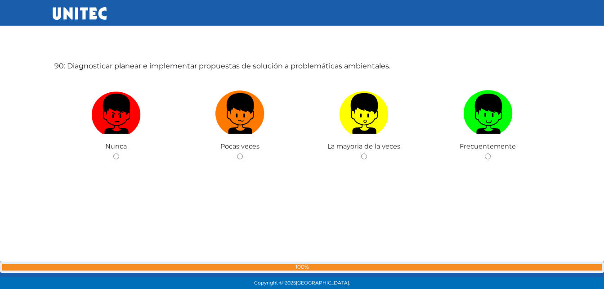
scroll to position [25766, 0]
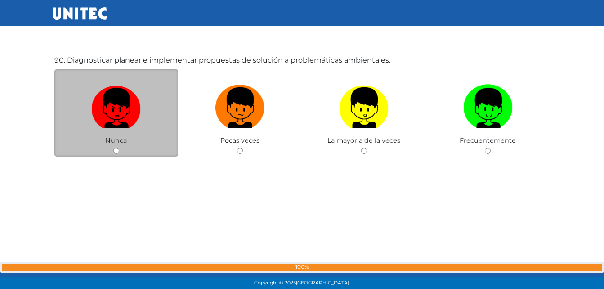
click at [105, 124] on img at bounding box center [115, 104] width 49 height 47
click at [113, 148] on input "radio" at bounding box center [116, 151] width 6 height 6
radio input "true"
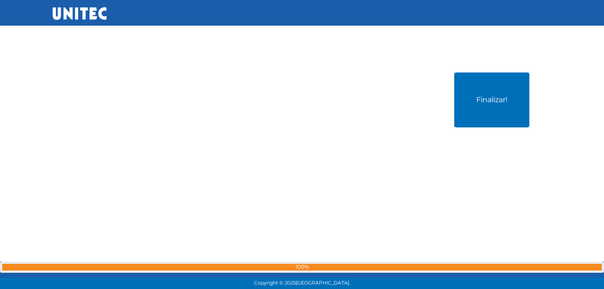
scroll to position [26055, 0]
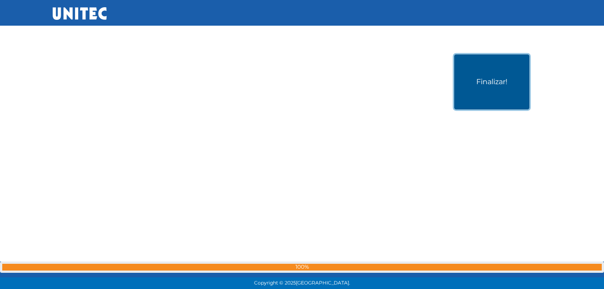
click at [517, 94] on button "Finalizar!" at bounding box center [491, 81] width 75 height 55
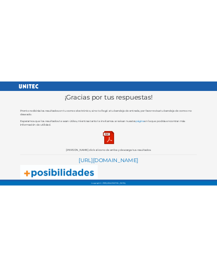
scroll to position [22, 0]
